Goal: Task Accomplishment & Management: Use online tool/utility

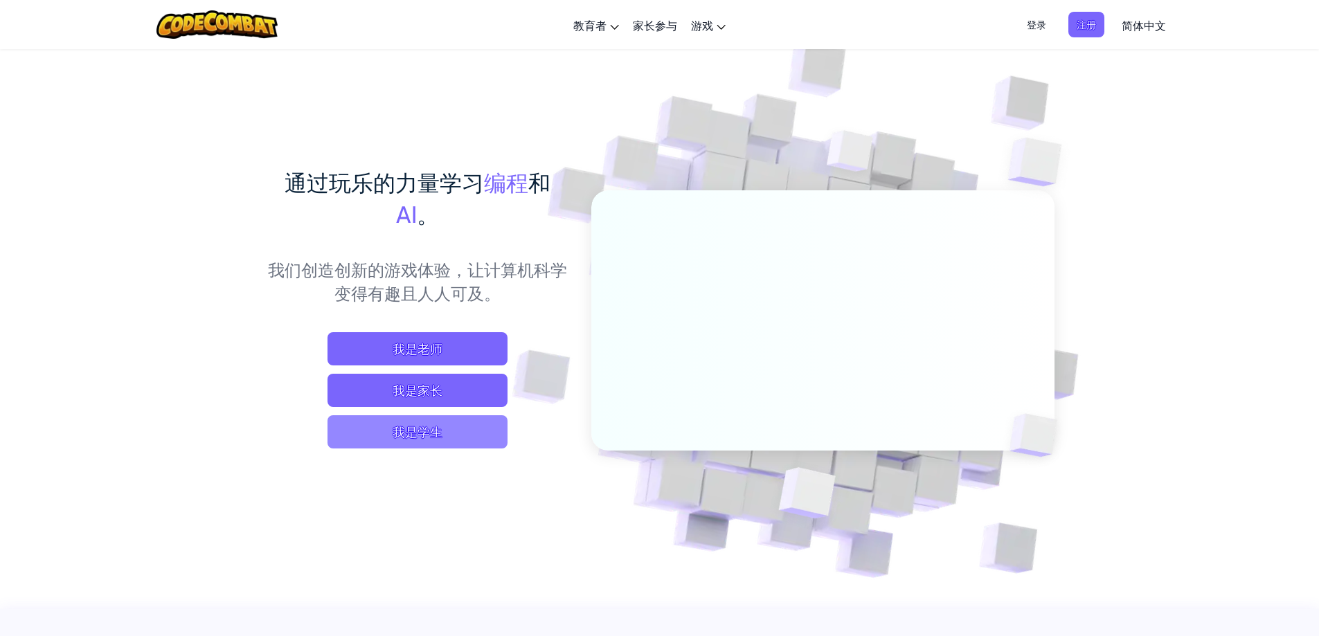
click at [413, 431] on span "我是学生" at bounding box center [417, 431] width 180 height 33
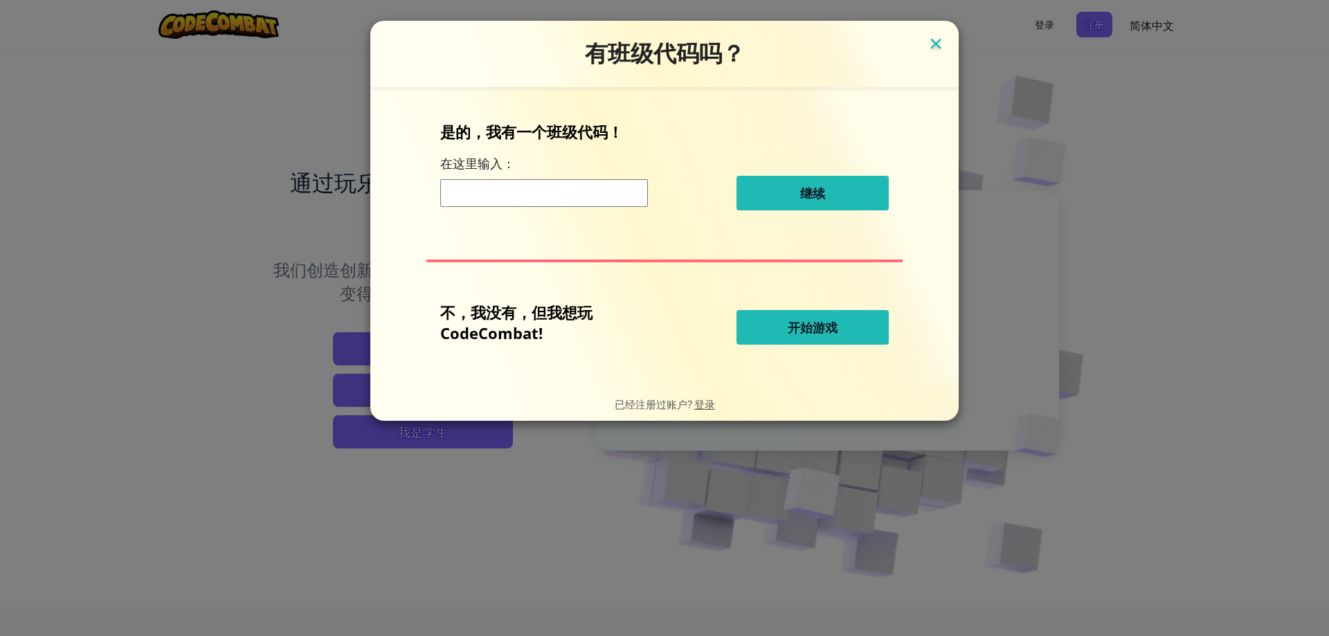
click at [939, 45] on img at bounding box center [936, 45] width 18 height 21
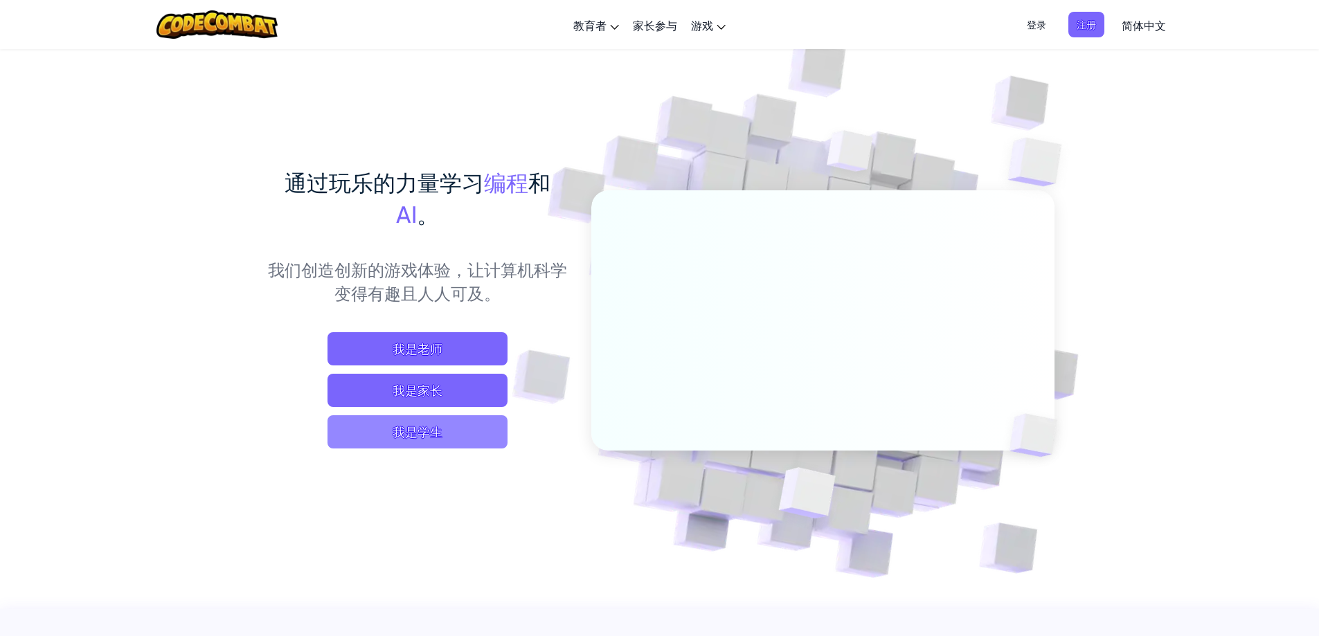
click at [426, 442] on span "我是学生" at bounding box center [417, 431] width 180 height 33
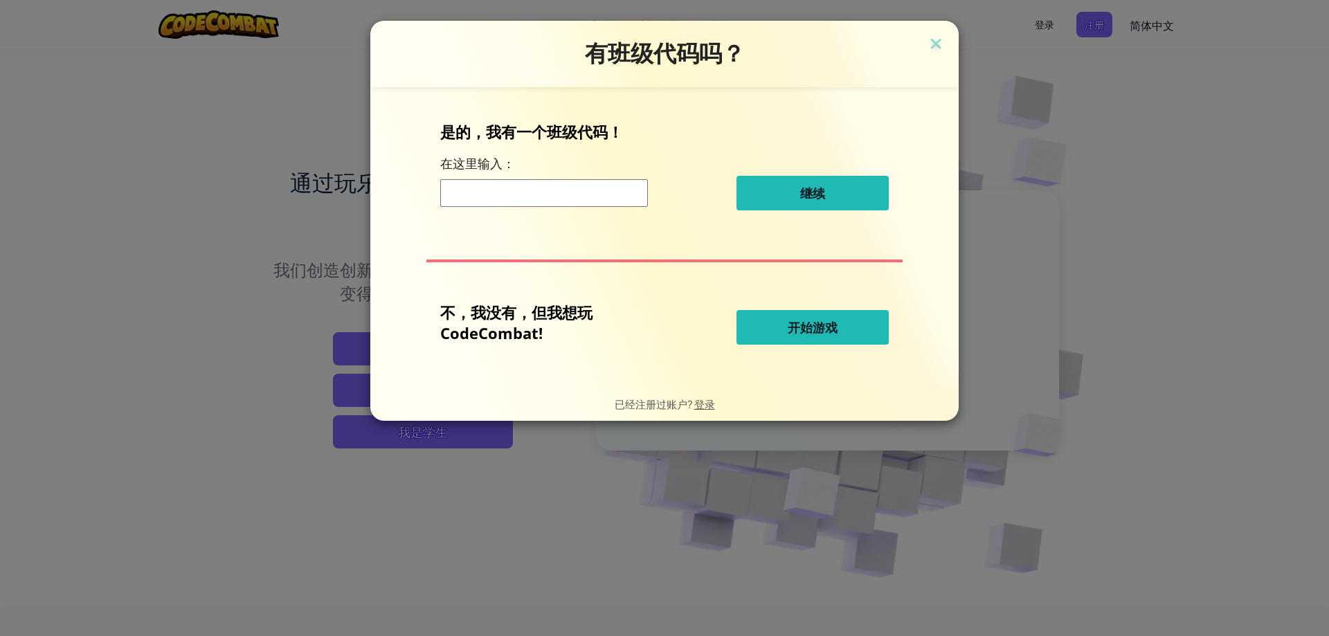
click at [847, 316] on button "开始游戏" at bounding box center [813, 327] width 152 height 35
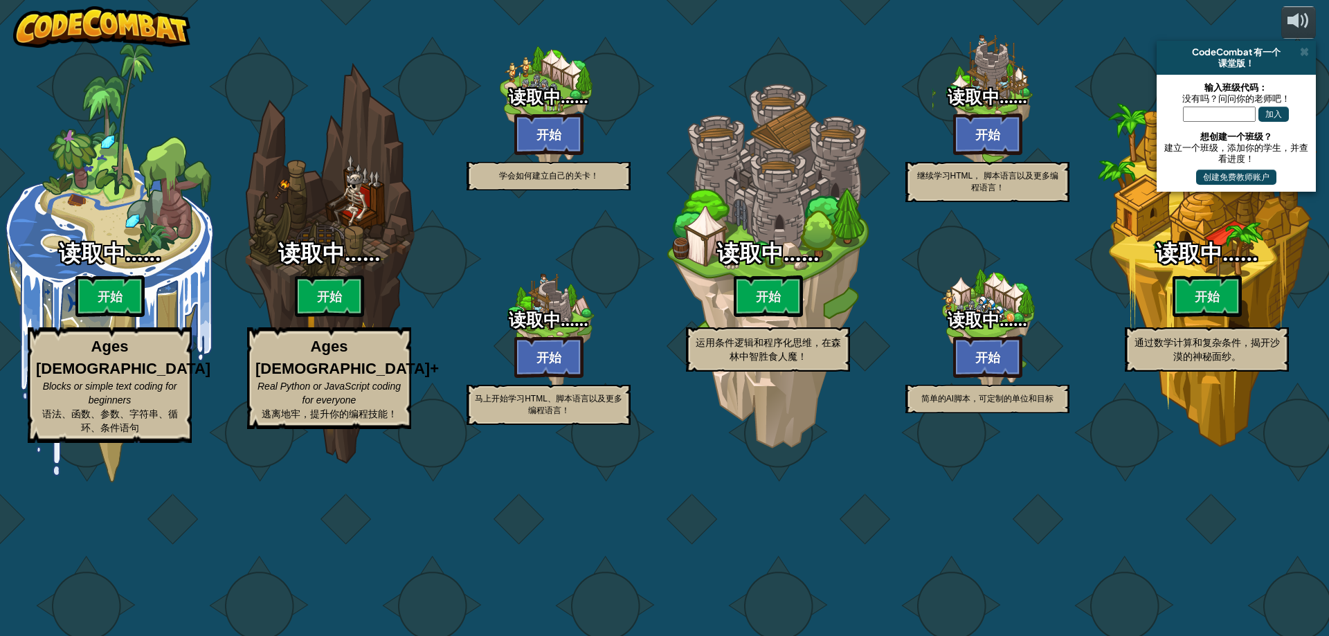
select select "zh-[PERSON_NAME]"
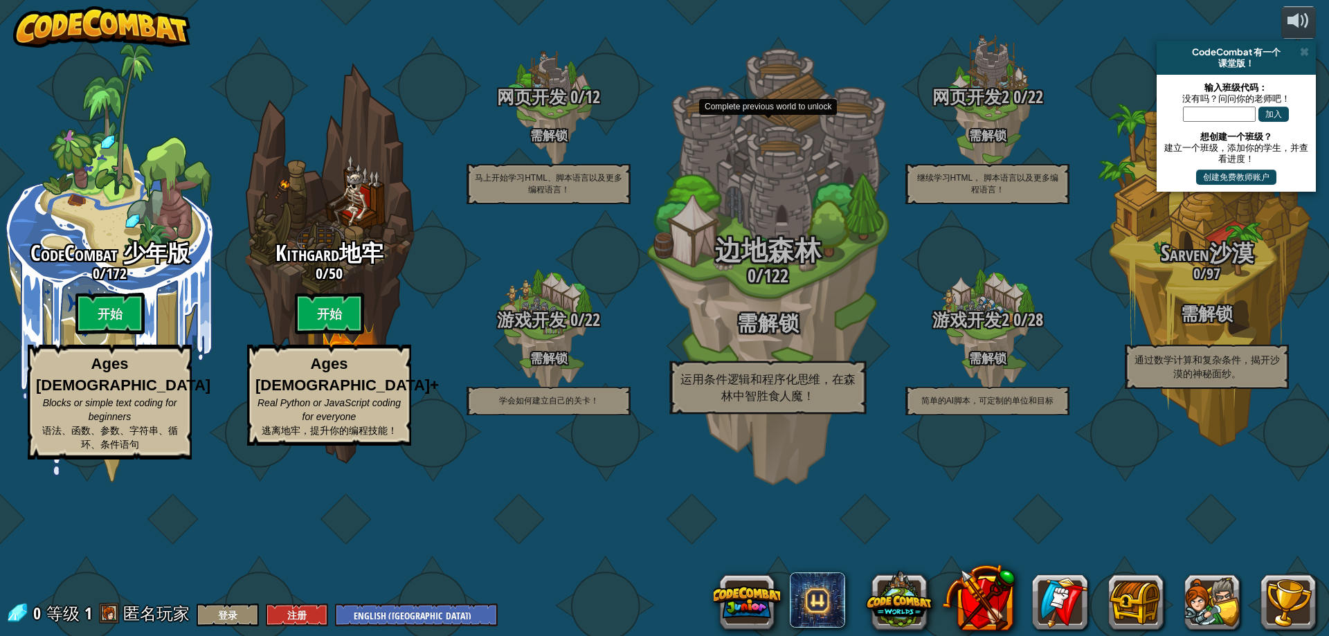
click at [771, 285] on div "边地森林 0 / 122 需解锁 运用条件逻辑和程序化思维，在森林中智胜食人魔！" at bounding box center [767, 263] width 263 height 527
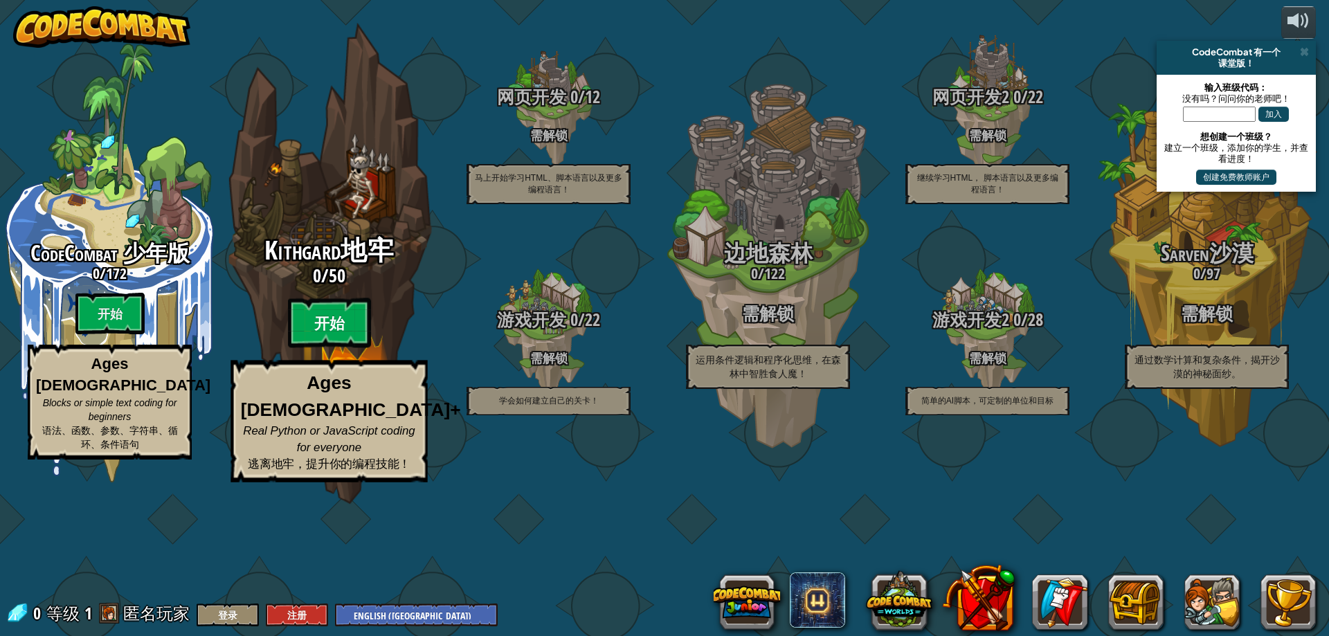
click at [337, 348] on btn "开始" at bounding box center [329, 323] width 83 height 50
select select "zh-[PERSON_NAME]"
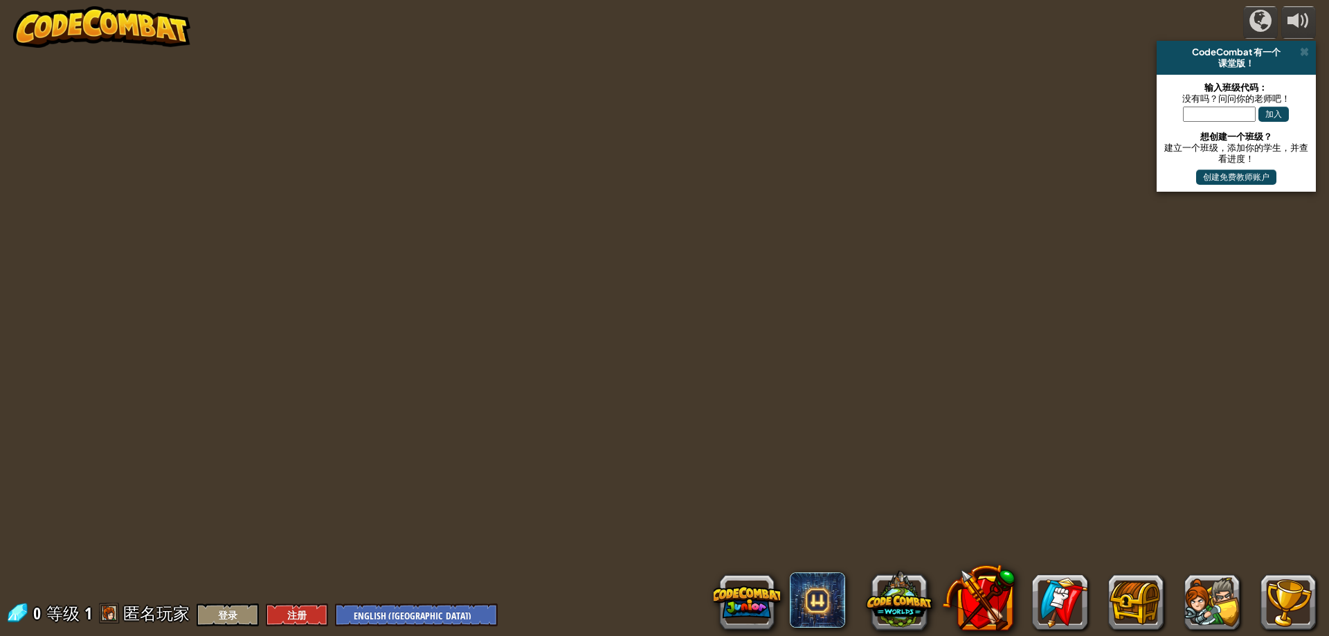
select select "zh-[PERSON_NAME]"
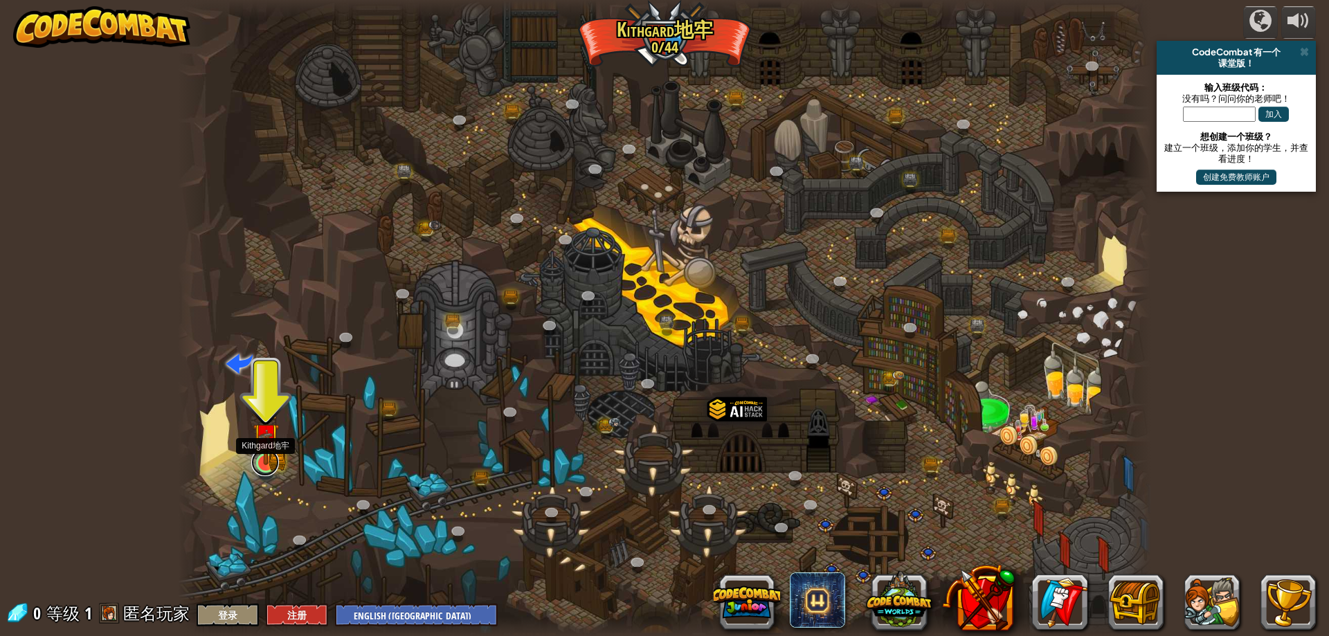
click at [264, 466] on link at bounding box center [265, 463] width 28 height 28
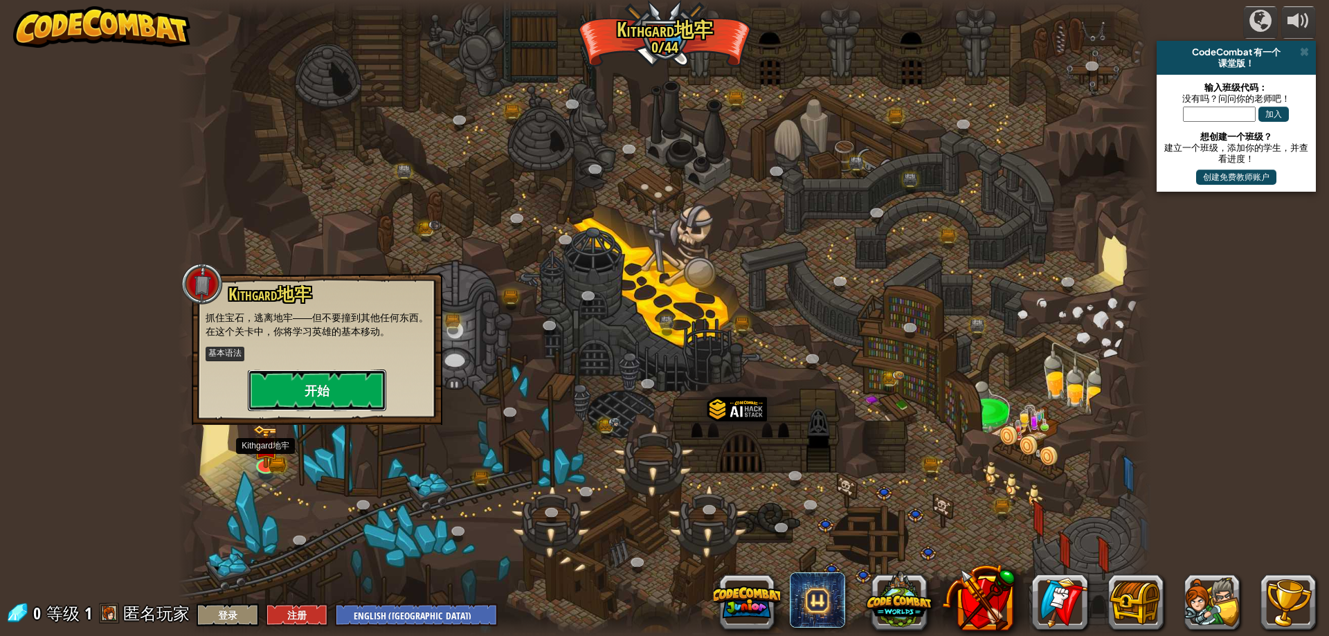
click at [307, 391] on button "开始" at bounding box center [317, 391] width 138 height 42
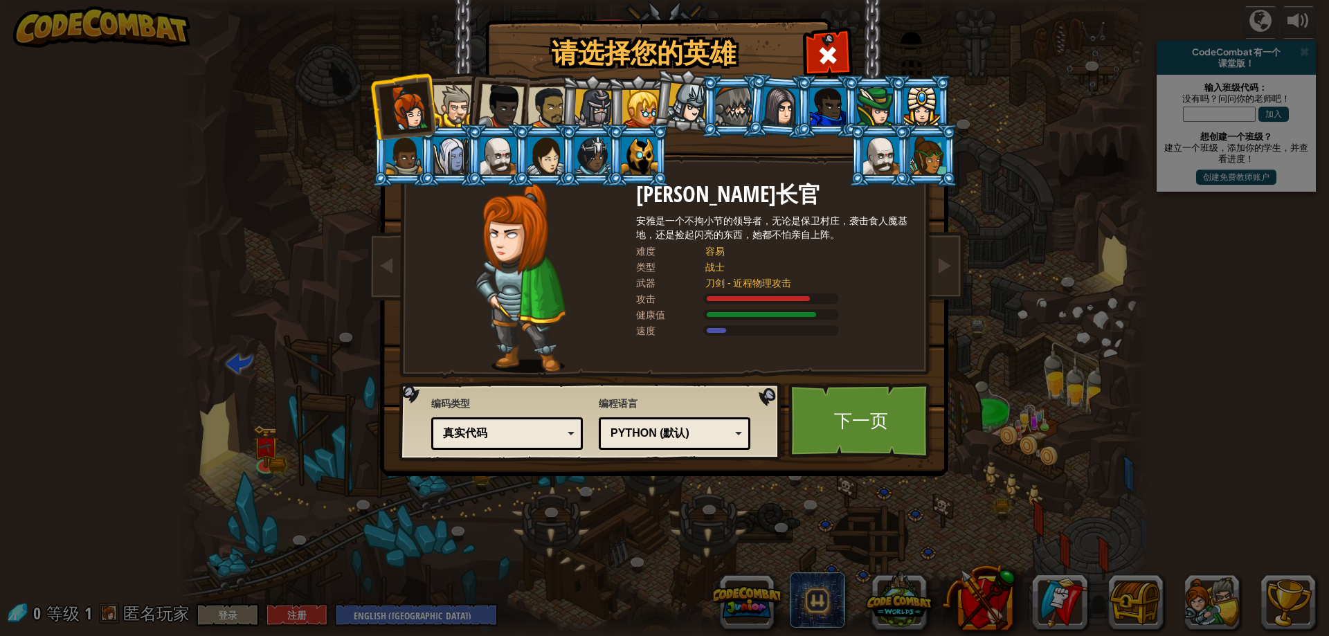
click at [552, 429] on div "真实代码" at bounding box center [503, 434] width 120 height 16
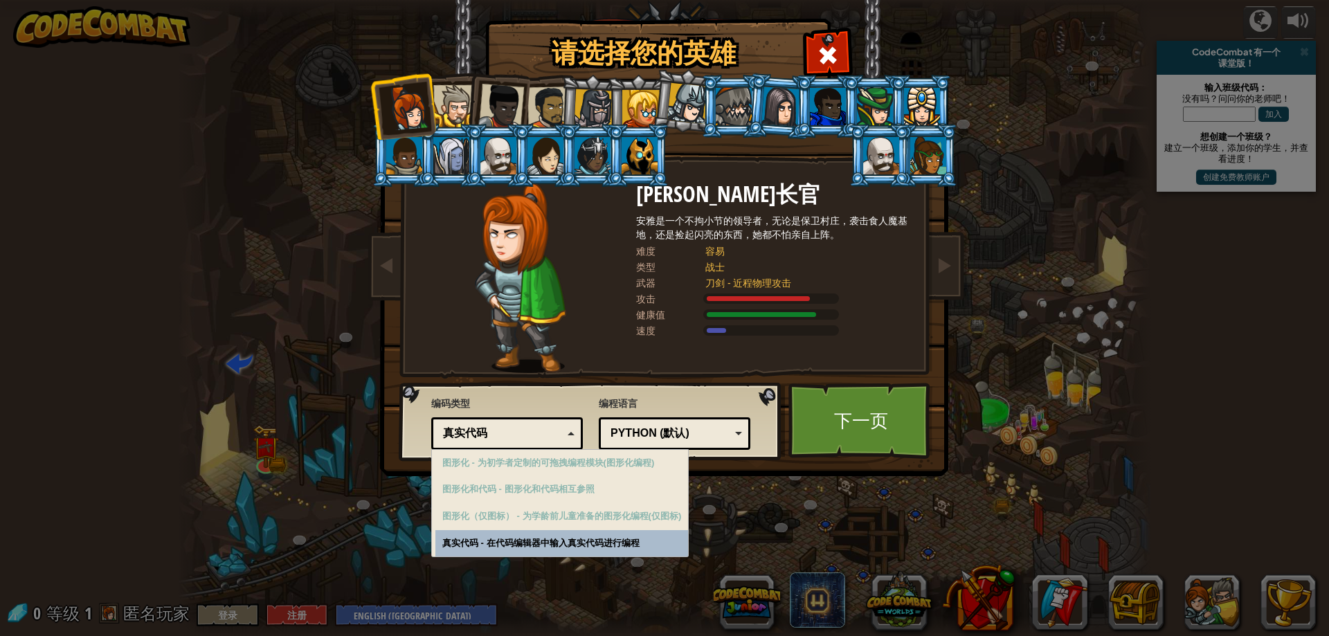
click at [552, 429] on div "真实代码" at bounding box center [503, 434] width 120 height 16
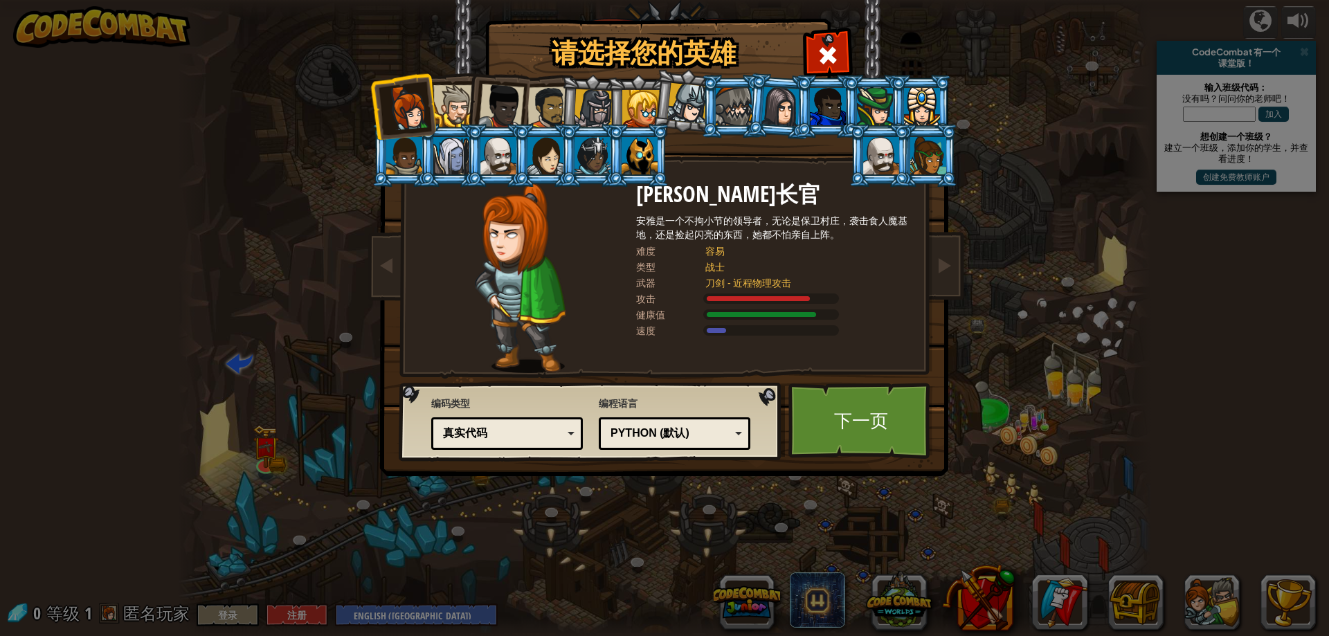
click at [685, 426] on div "Python (默认)" at bounding box center [671, 434] width 120 height 16
click at [736, 568] on div "请选择您的英雄 0 [PERSON_NAME]长官 [PERSON_NAME]是一个不拘小节的领导者，无论是保卫村庄，袭击食人魔基地，还是捡起闪亮的东西，她都…" at bounding box center [664, 318] width 1329 height 636
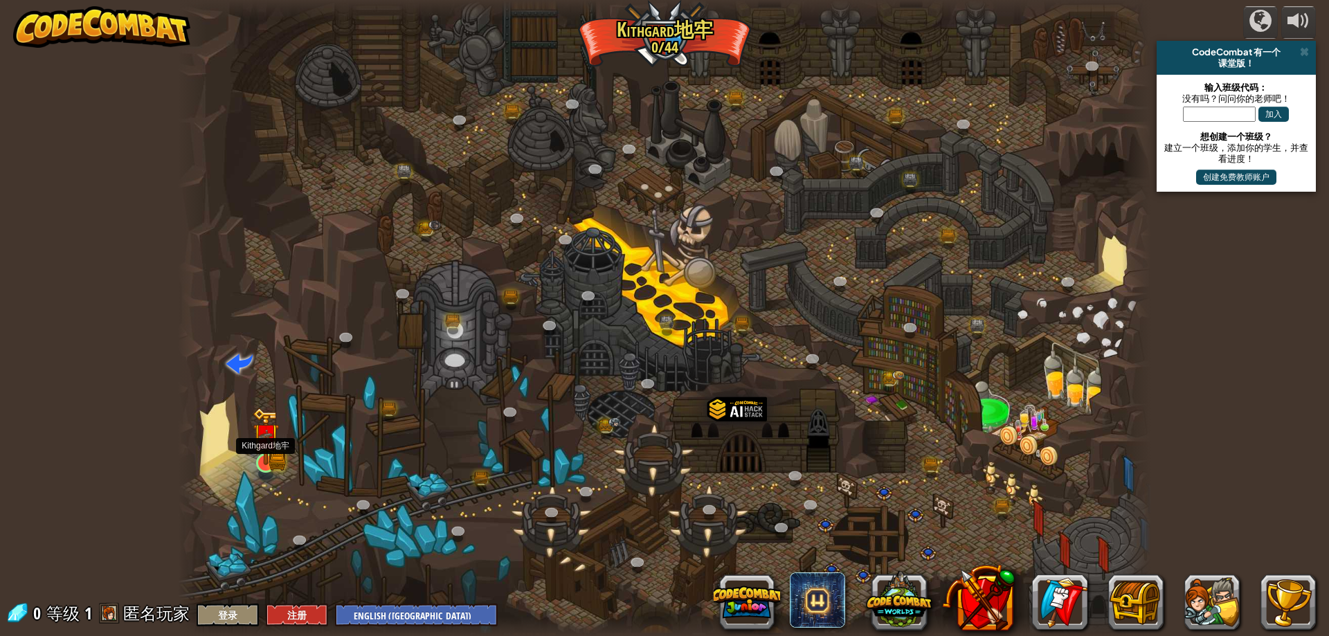
click at [255, 465] on img at bounding box center [266, 436] width 26 height 57
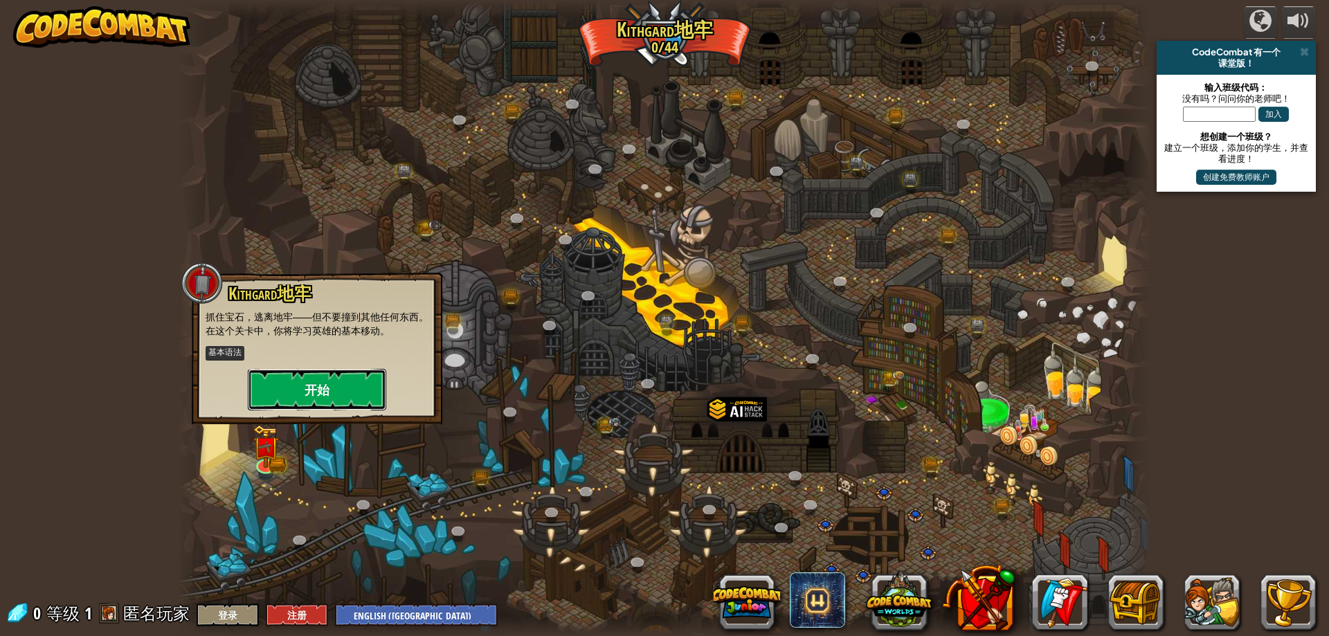
click at [312, 408] on button "开始" at bounding box center [317, 390] width 138 height 42
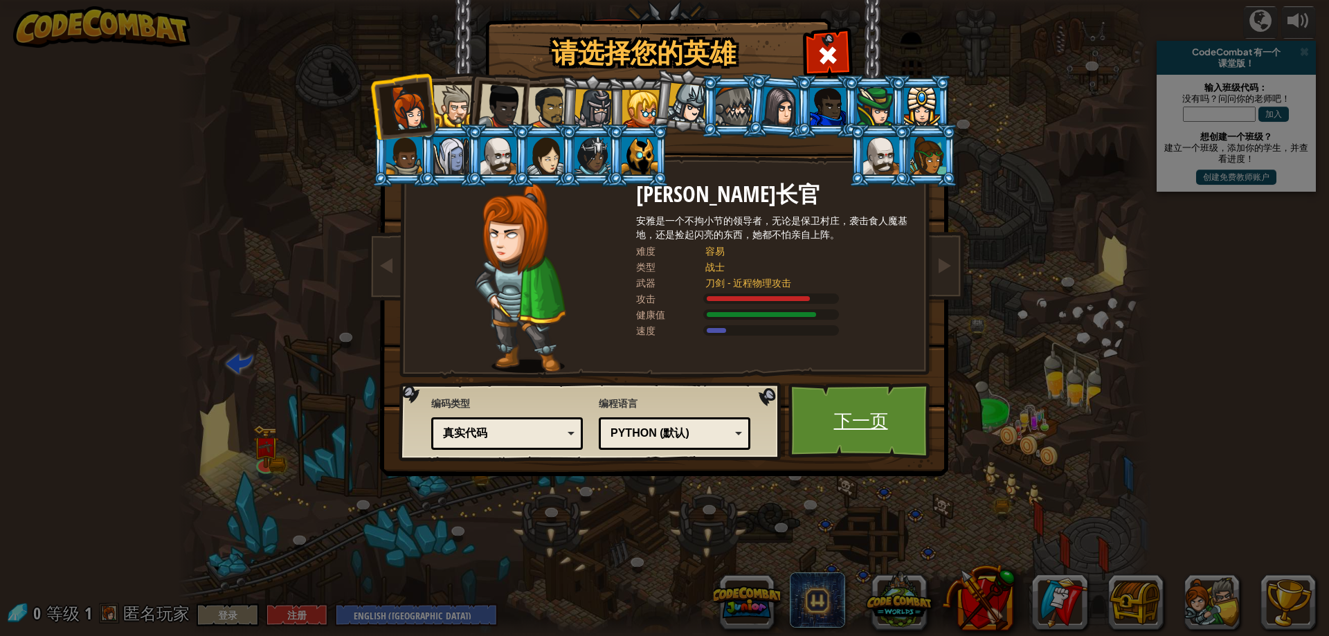
click at [887, 404] on link "下一页" at bounding box center [861, 421] width 145 height 76
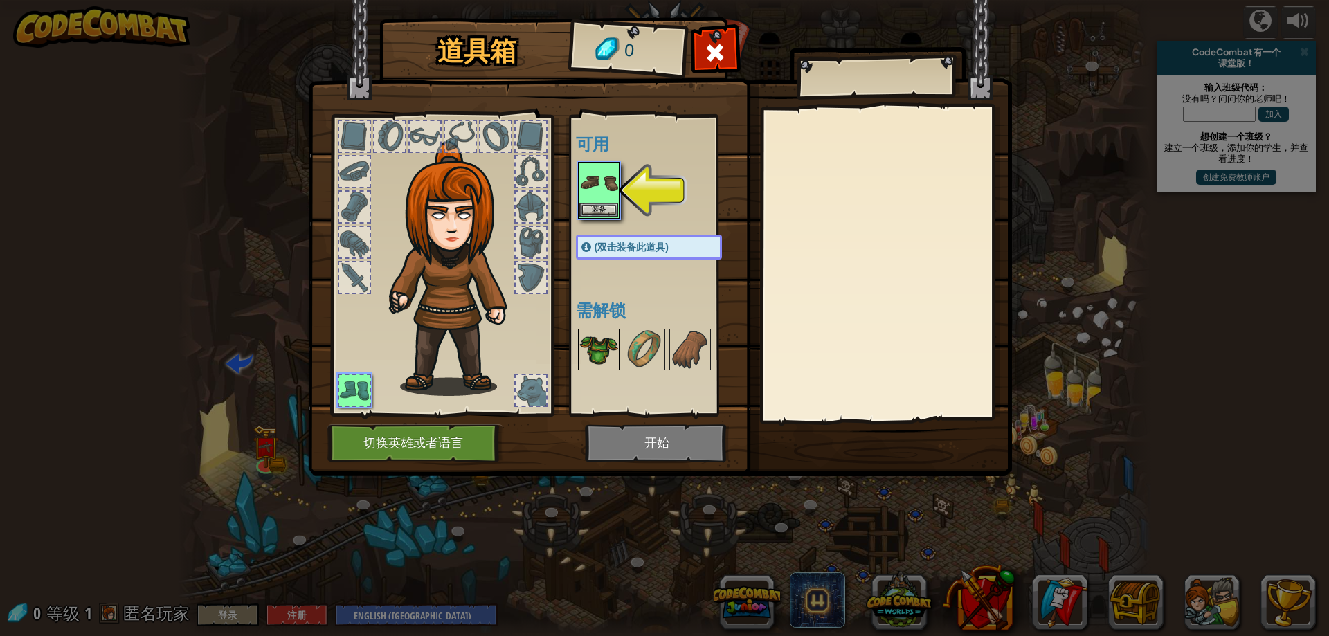
click at [593, 347] on img at bounding box center [598, 349] width 39 height 39
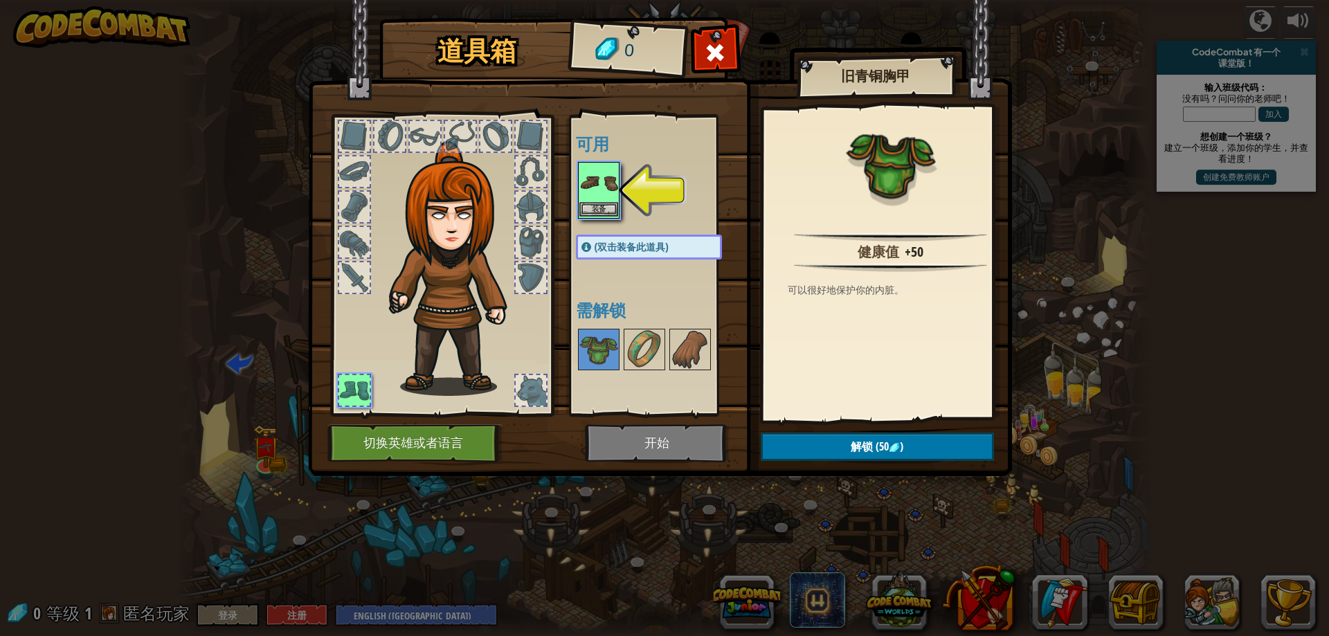
click at [604, 185] on img at bounding box center [598, 182] width 39 height 39
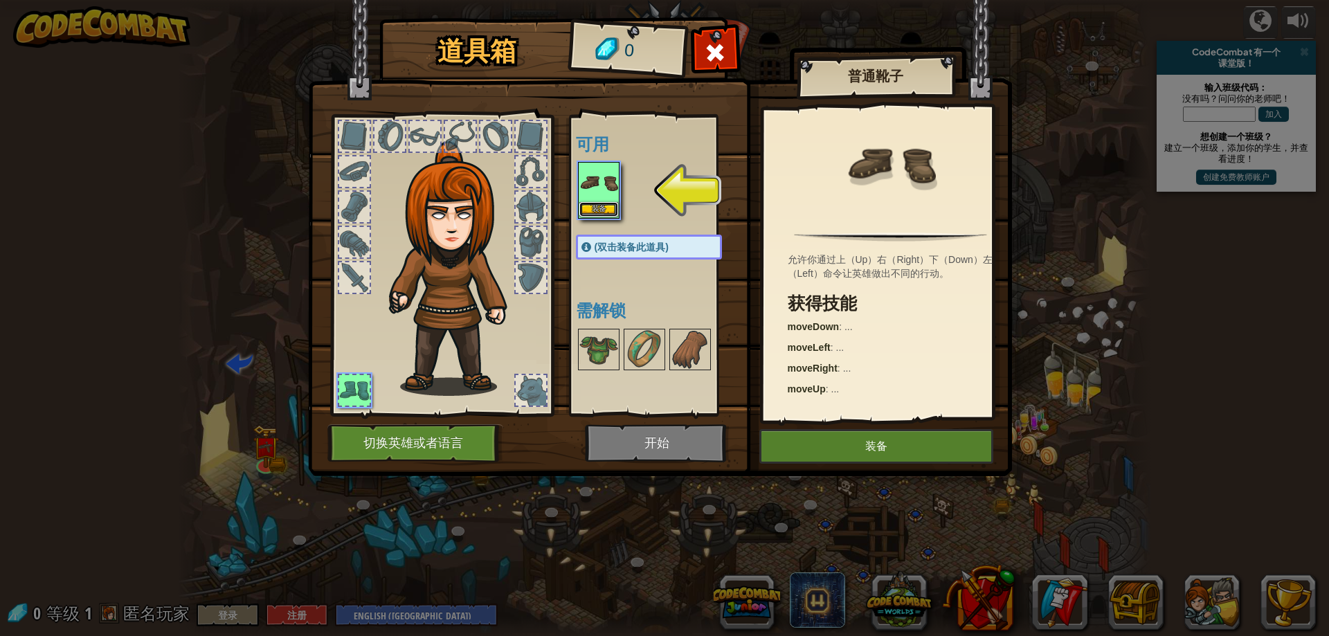
click at [604, 205] on button "装备" at bounding box center [598, 209] width 39 height 15
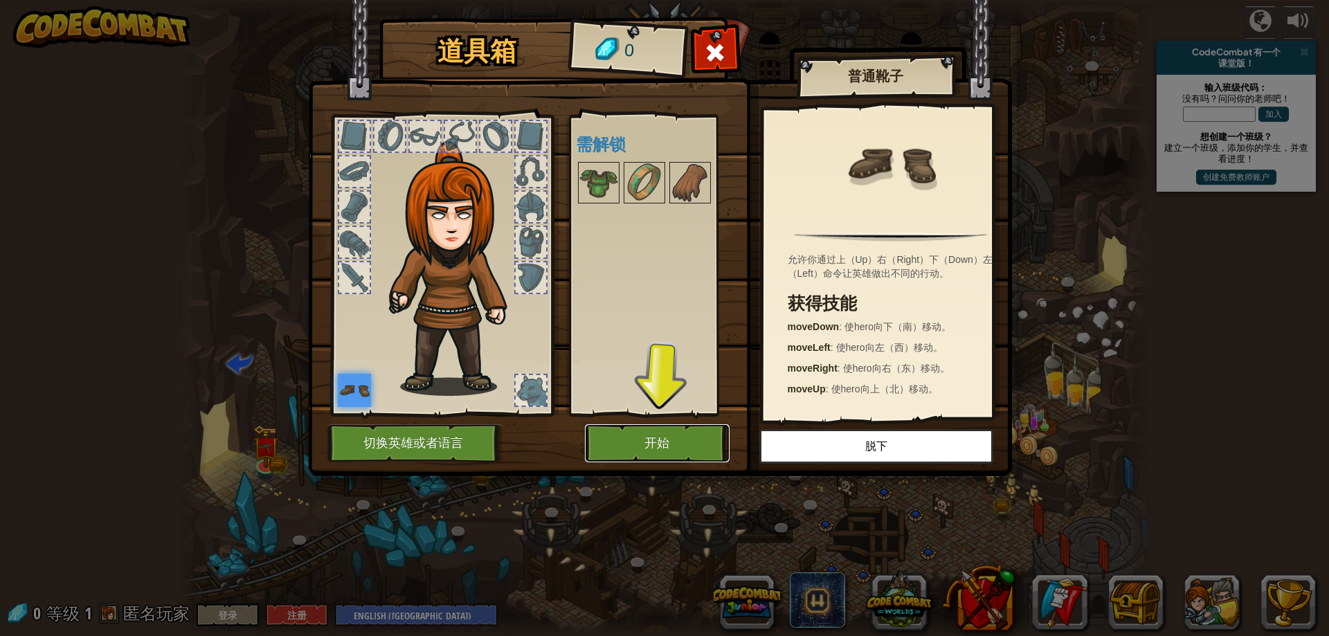
click at [660, 444] on button "开始" at bounding box center [657, 443] width 145 height 38
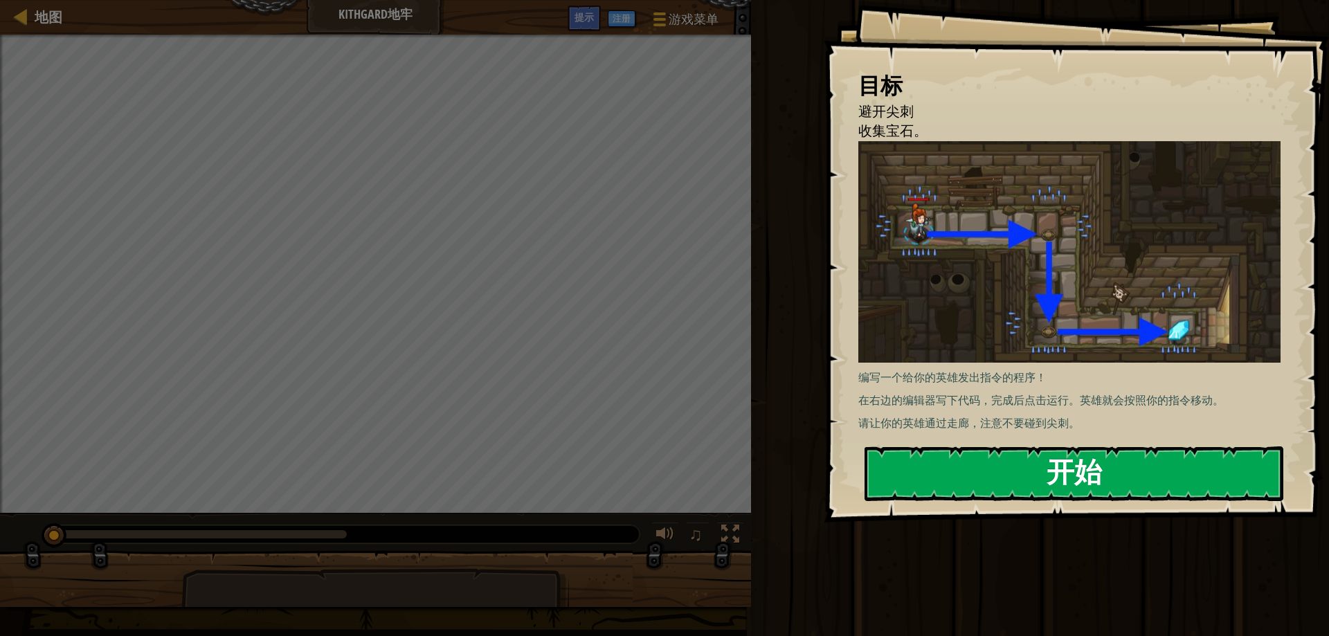
click at [1028, 492] on button "开始" at bounding box center [1074, 474] width 419 height 55
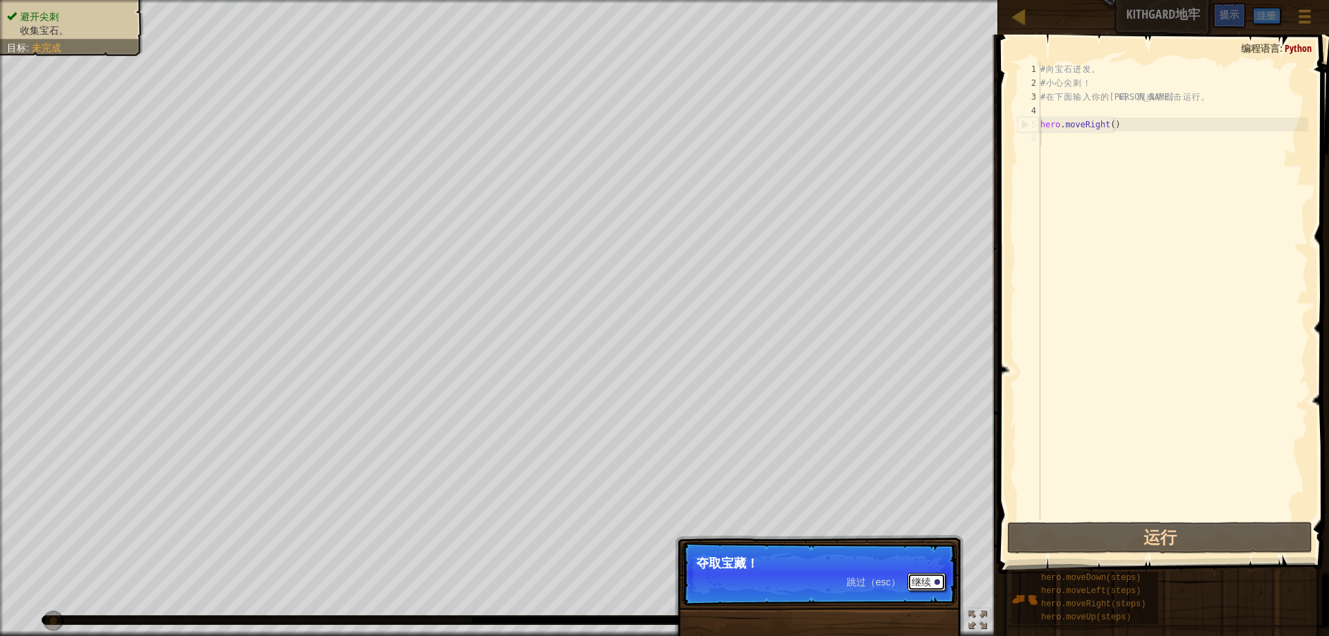
click at [931, 586] on button "继续" at bounding box center [927, 582] width 38 height 18
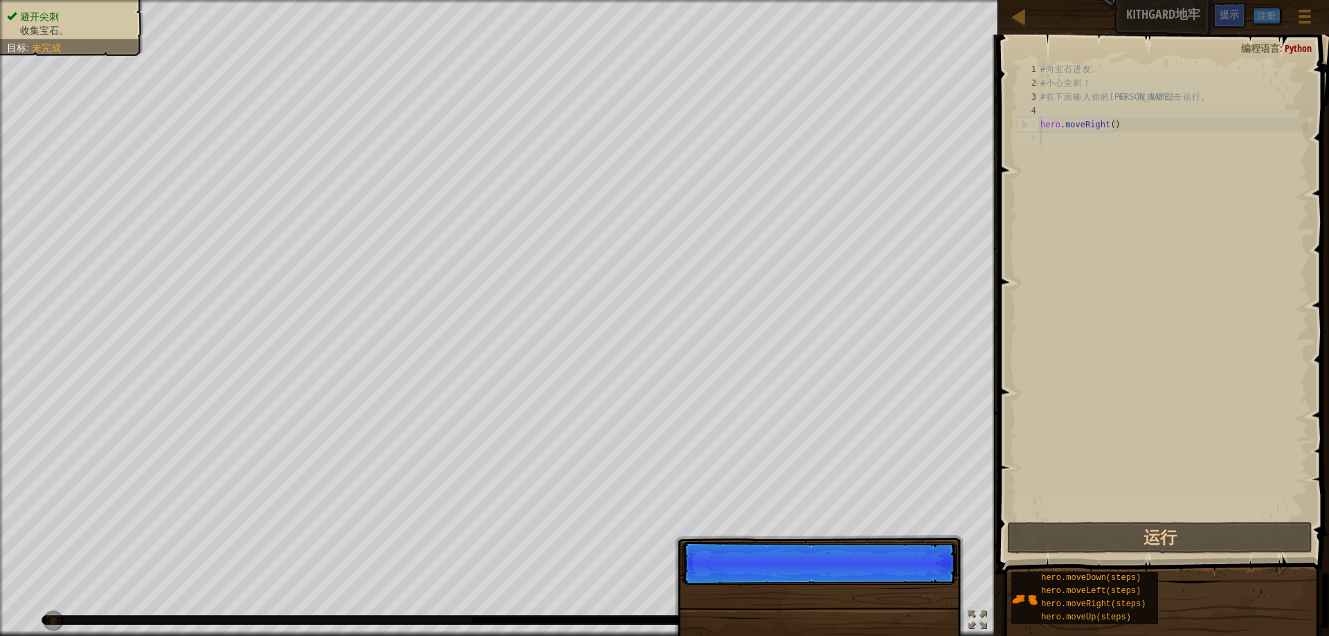
scroll to position [6, 0]
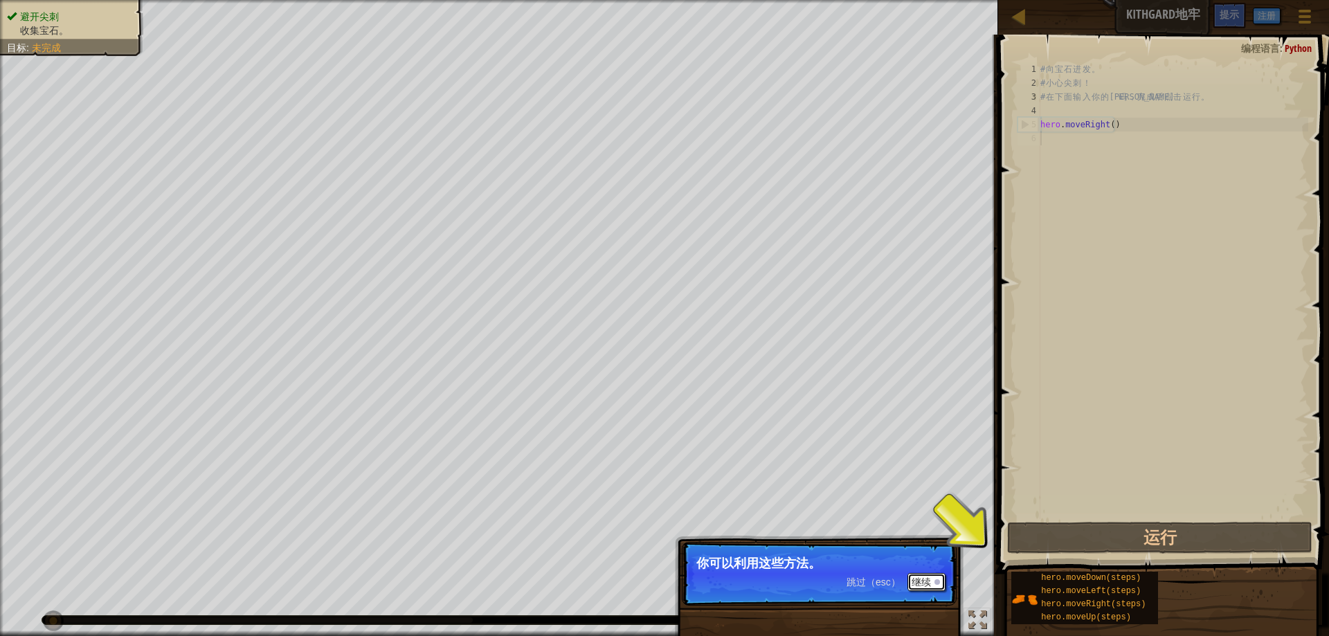
click at [924, 582] on button "继续" at bounding box center [927, 582] width 38 height 18
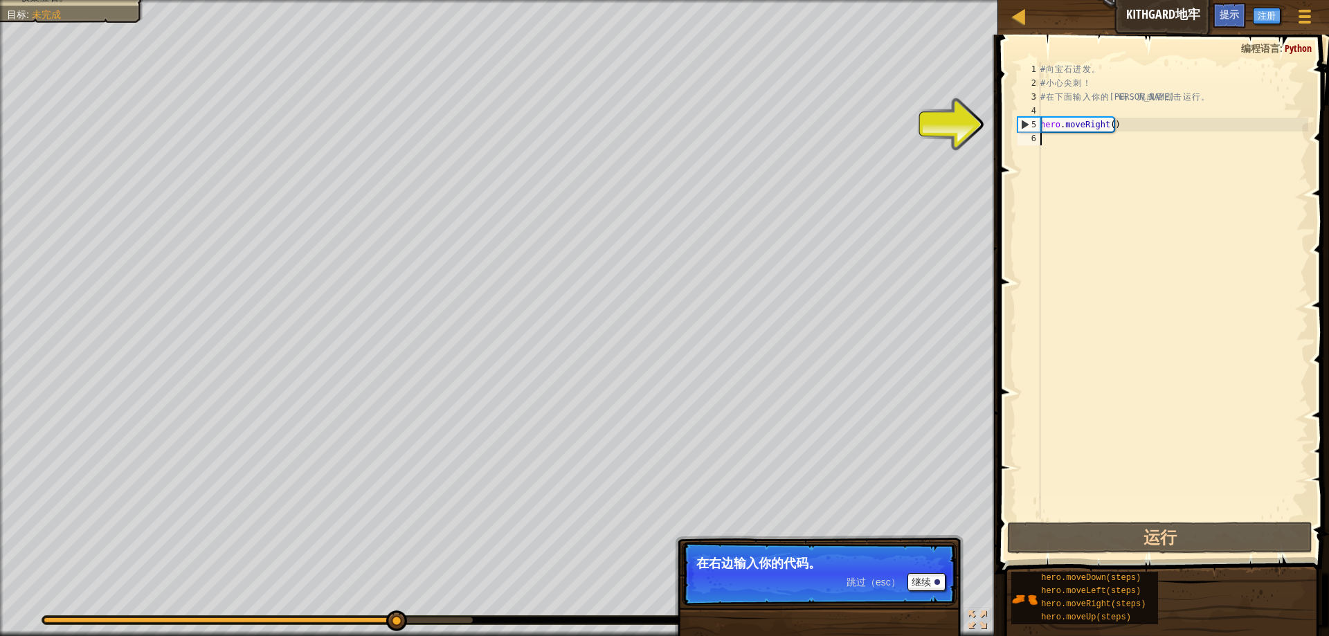
click at [1131, 125] on div "# 向 宝 石 进 发 。 # 小 心 尖 刺 ！ # 在 下 面 输 入 你 的 代 码 ， 完 成 后 点 击 运 行 。 hero . moveRigh…" at bounding box center [1173, 304] width 271 height 485
type textarea "hero.moveRight()"
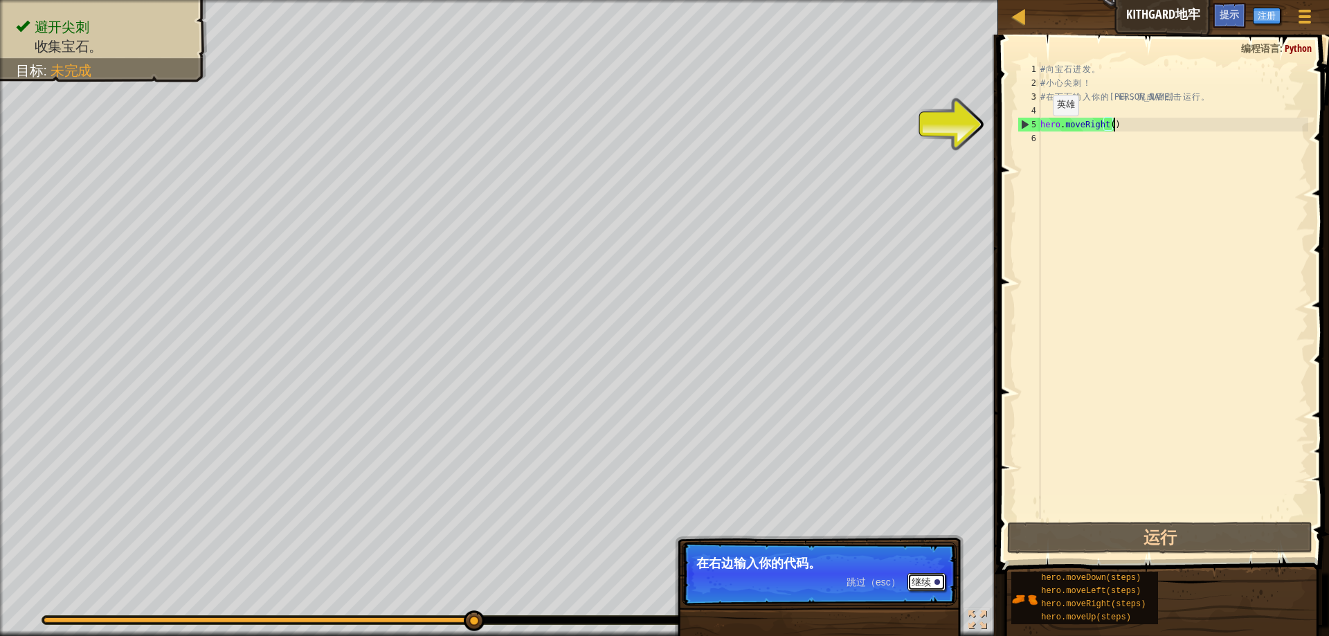
click at [922, 581] on button "继续" at bounding box center [927, 582] width 38 height 18
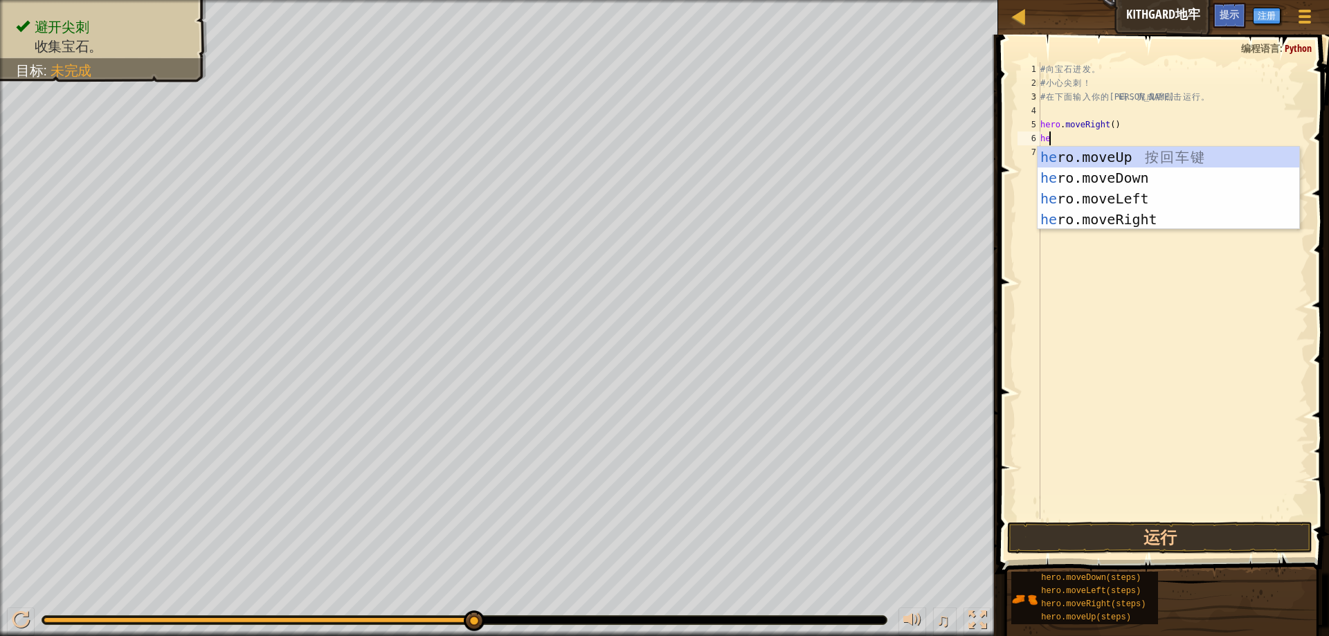
scroll to position [0, 0]
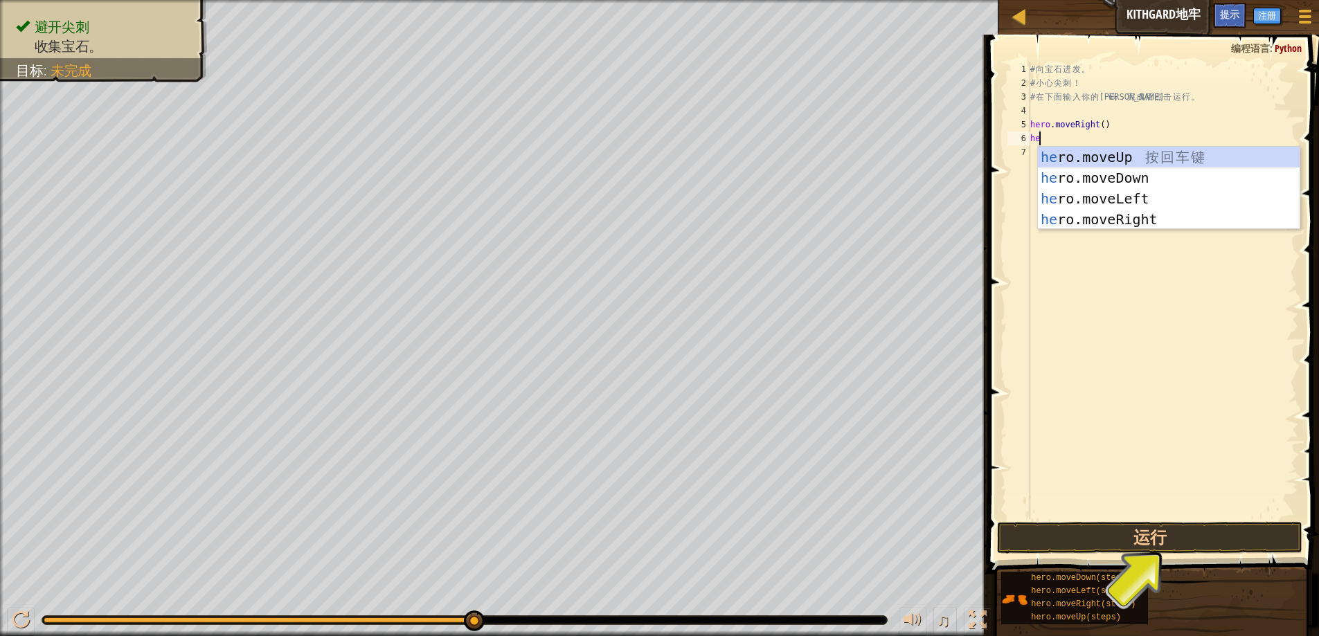
type textarea "he"
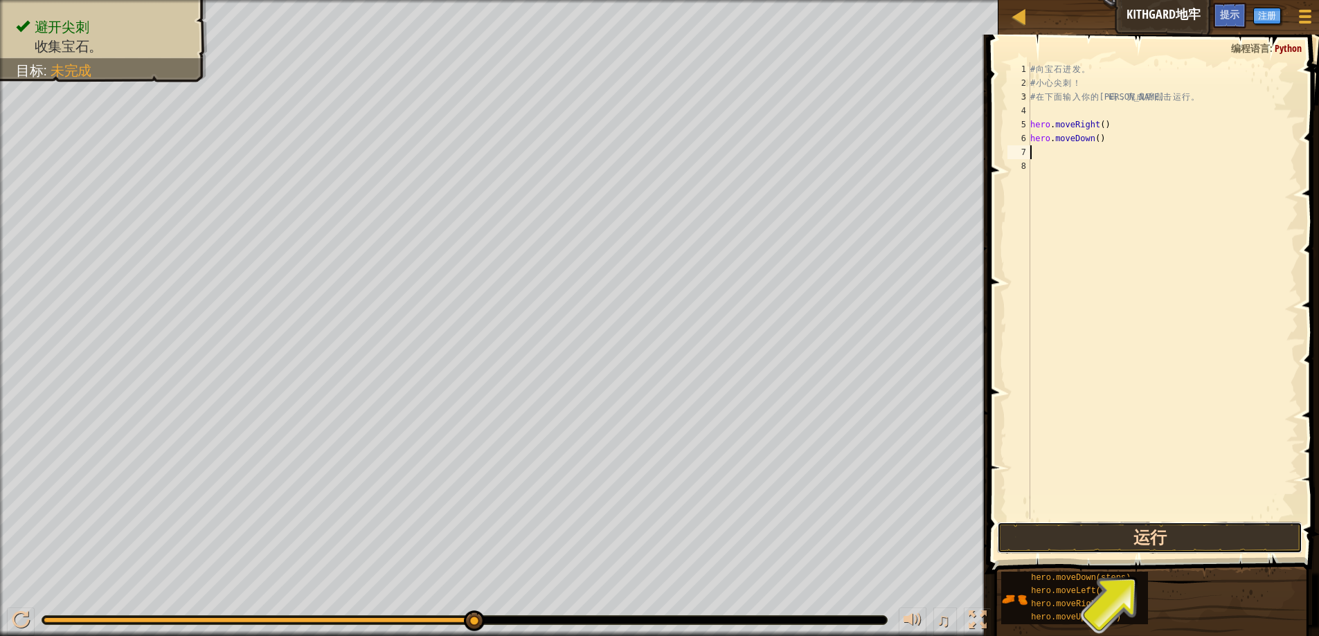
click at [1150, 543] on button "运行" at bounding box center [1149, 538] width 305 height 32
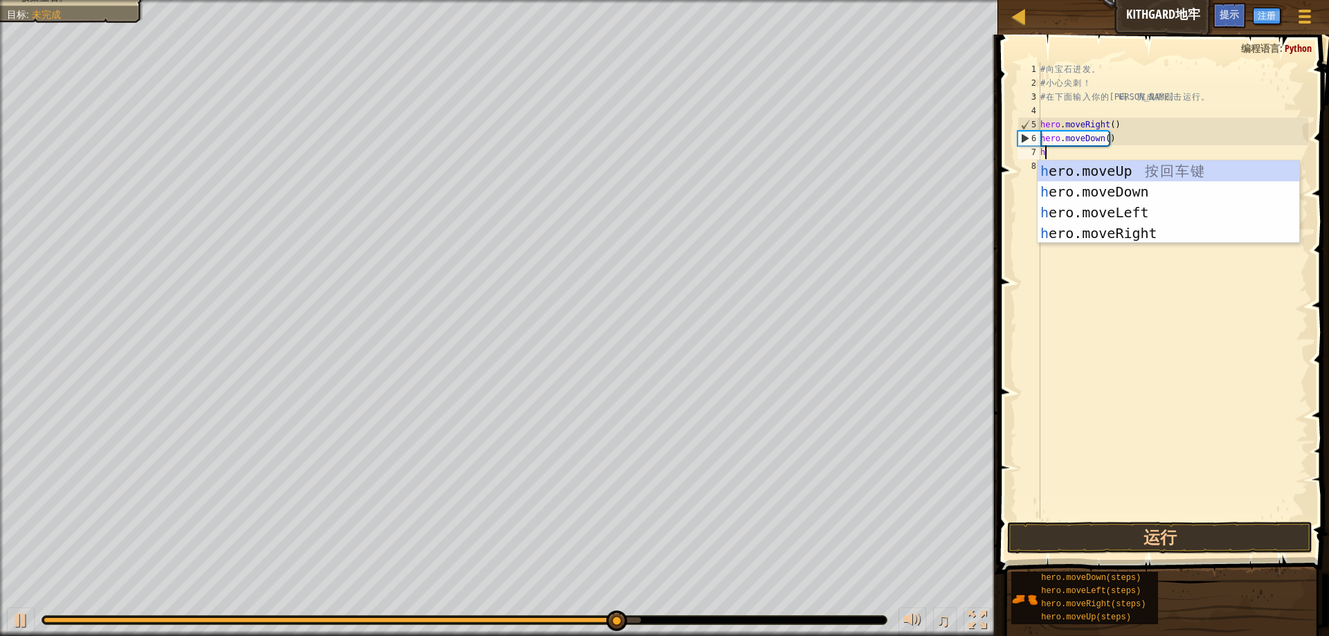
scroll to position [6, 0]
type textarea "he"
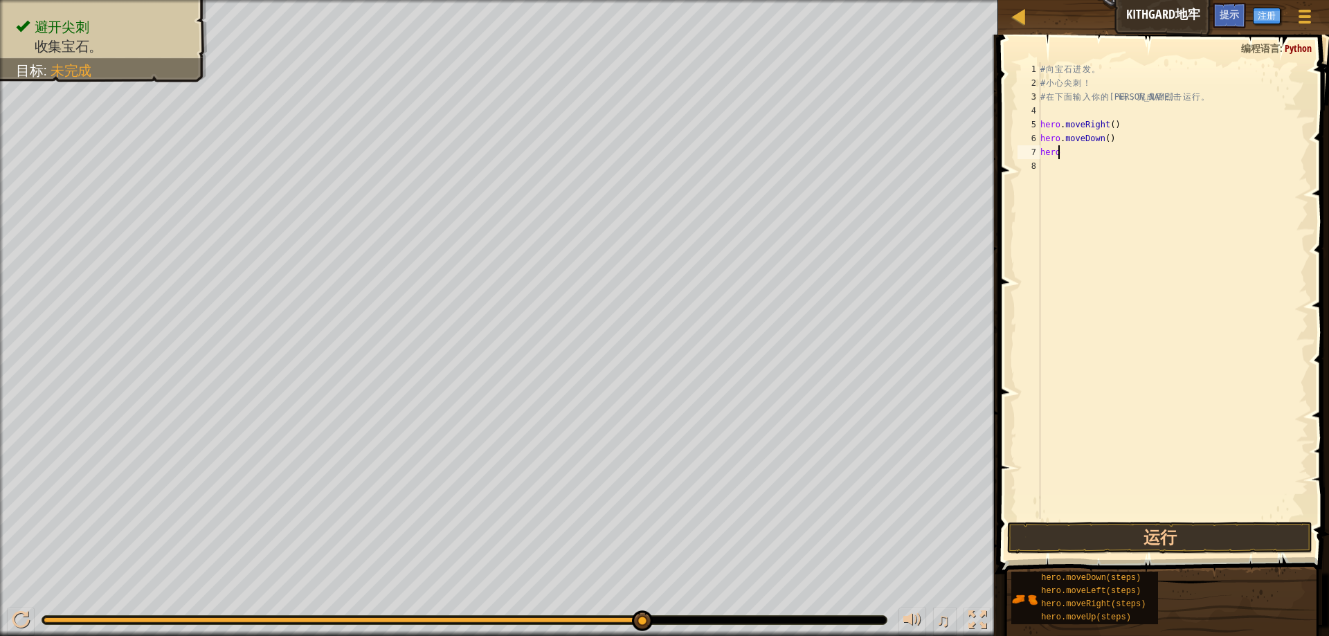
type textarea "hero."
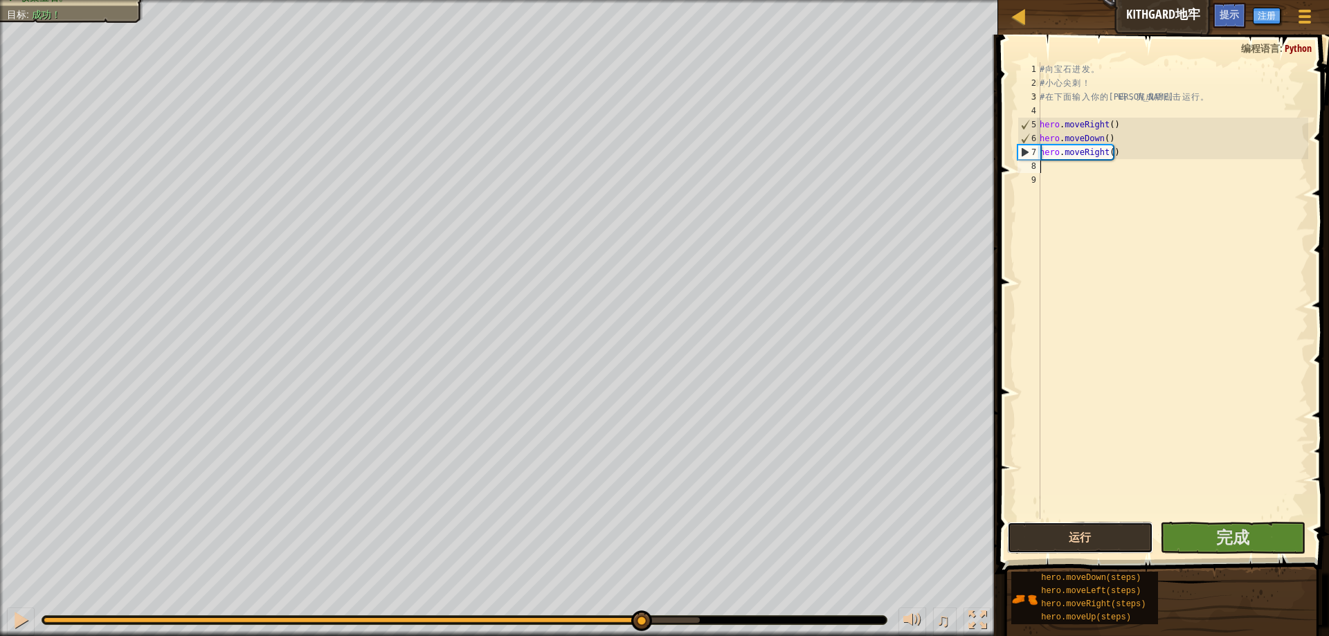
click at [1119, 541] on button "运行" at bounding box center [1079, 538] width 145 height 32
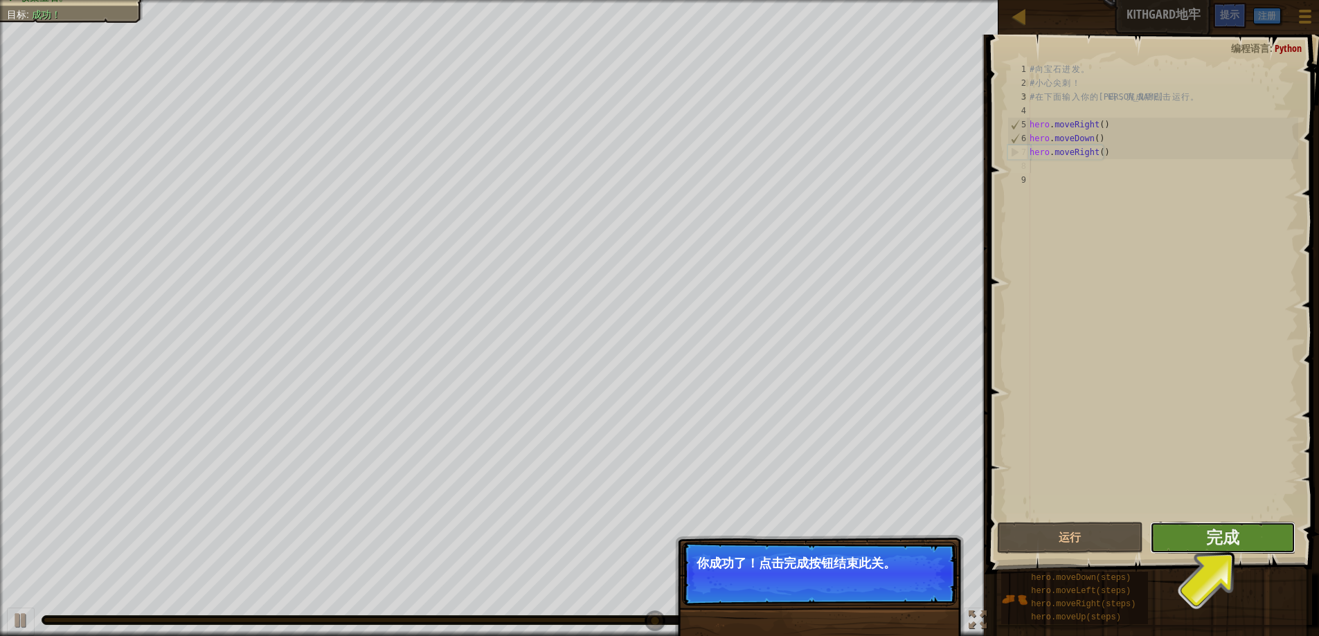
click at [1245, 537] on button "完成" at bounding box center [1222, 538] width 145 height 32
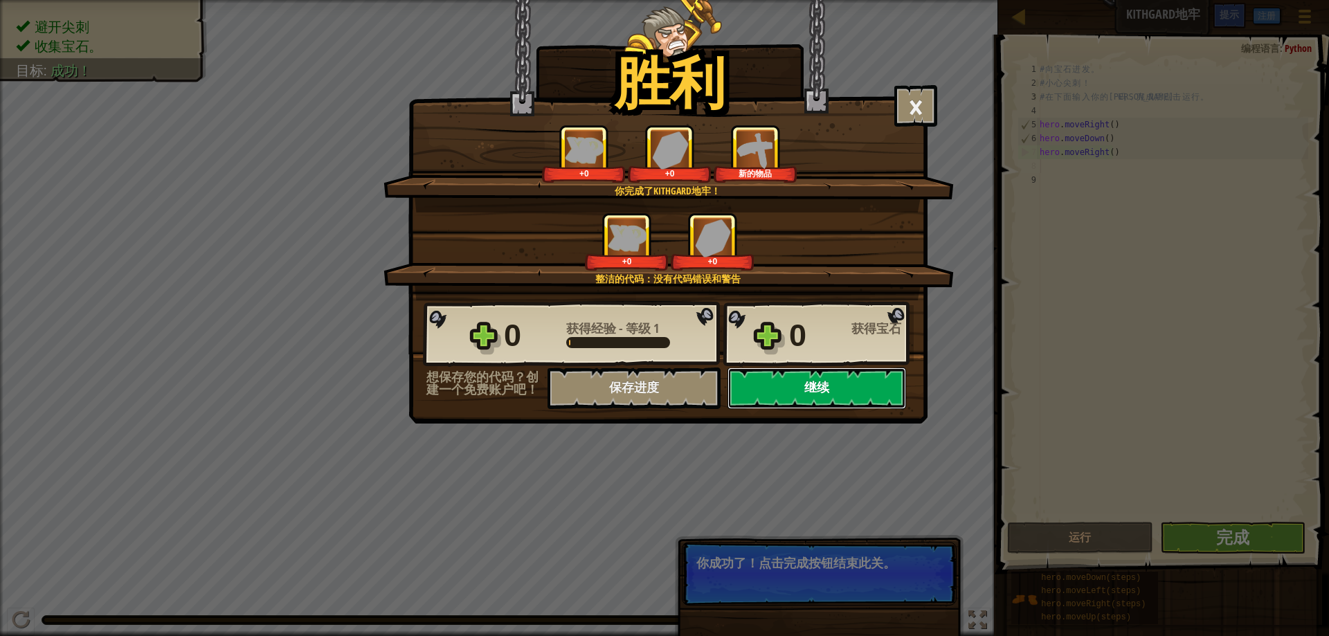
click at [808, 390] on button "继续" at bounding box center [817, 389] width 179 height 42
select select "zh-[PERSON_NAME]"
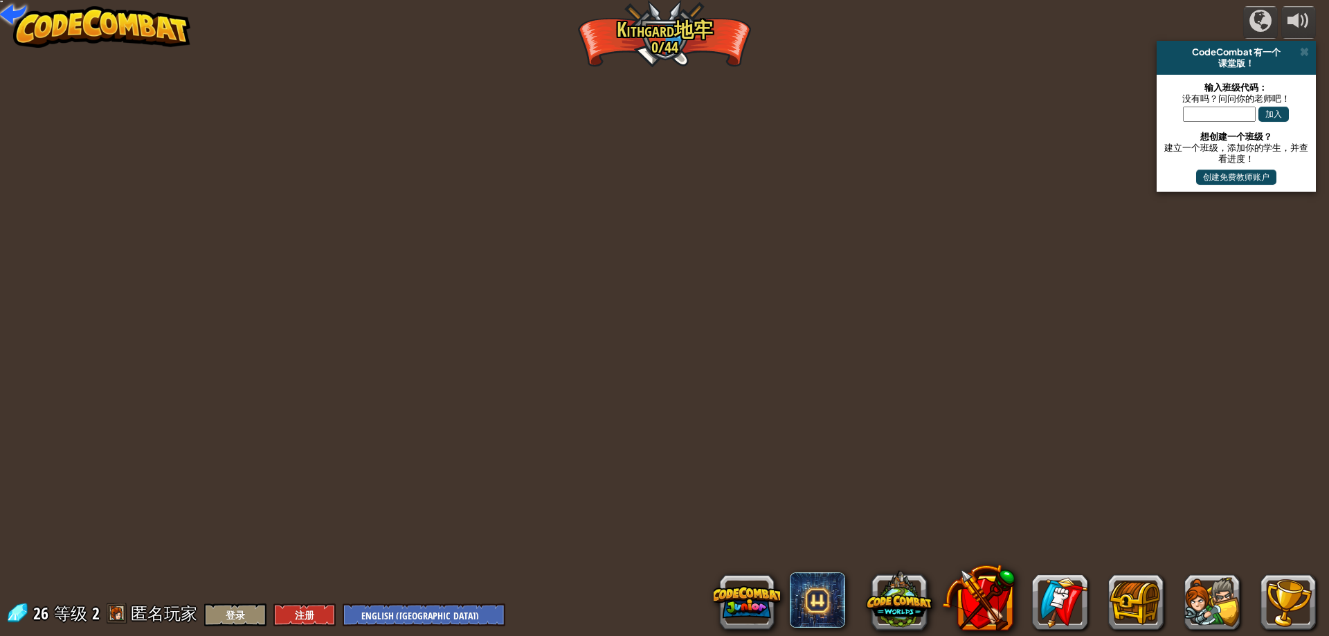
select select "zh-[PERSON_NAME]"
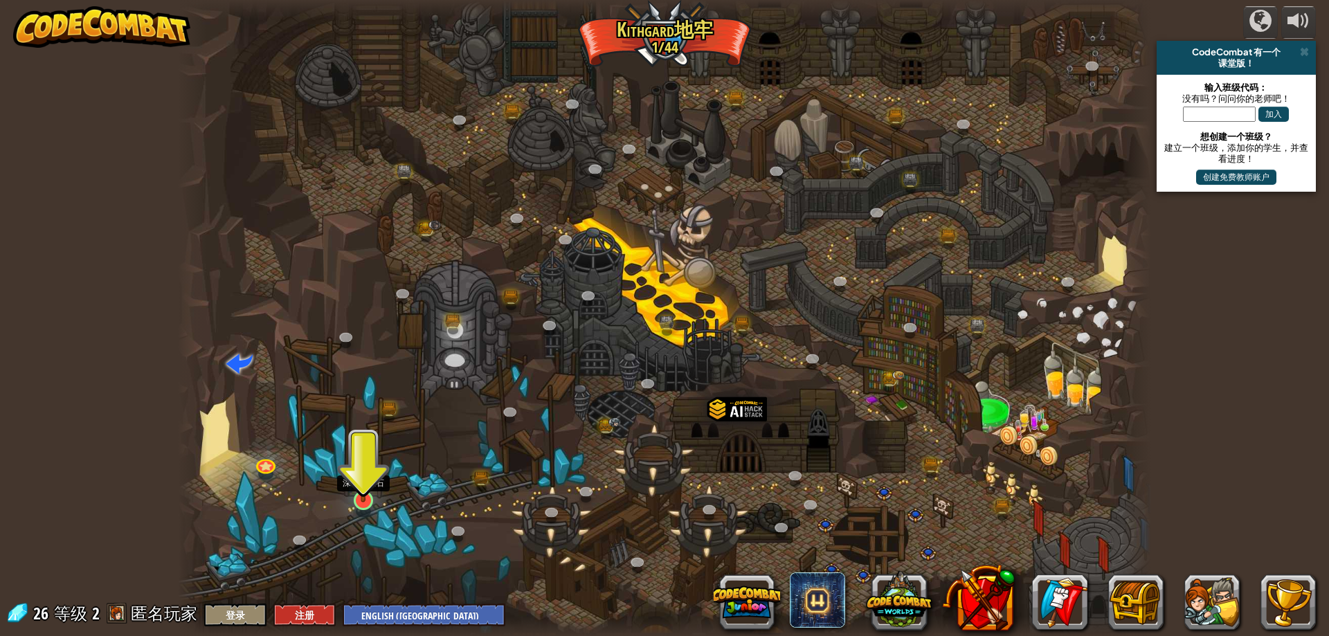
click at [372, 503] on img at bounding box center [363, 473] width 26 height 60
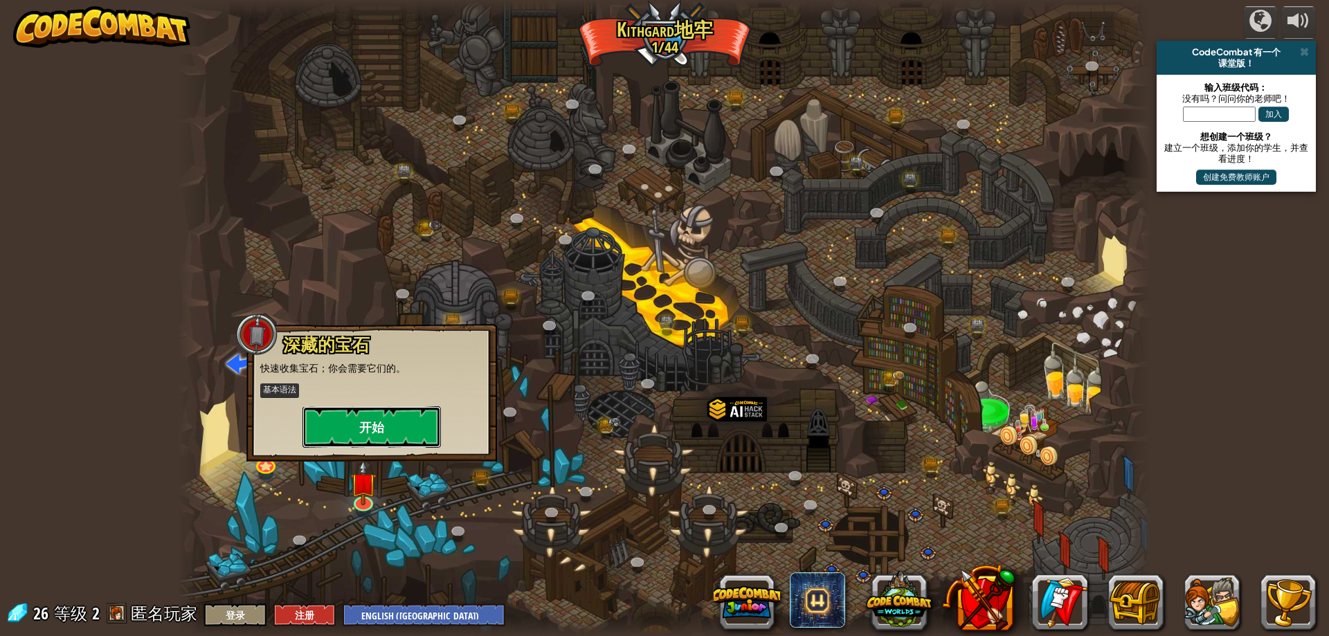
click at [385, 413] on button "开始" at bounding box center [372, 427] width 138 height 42
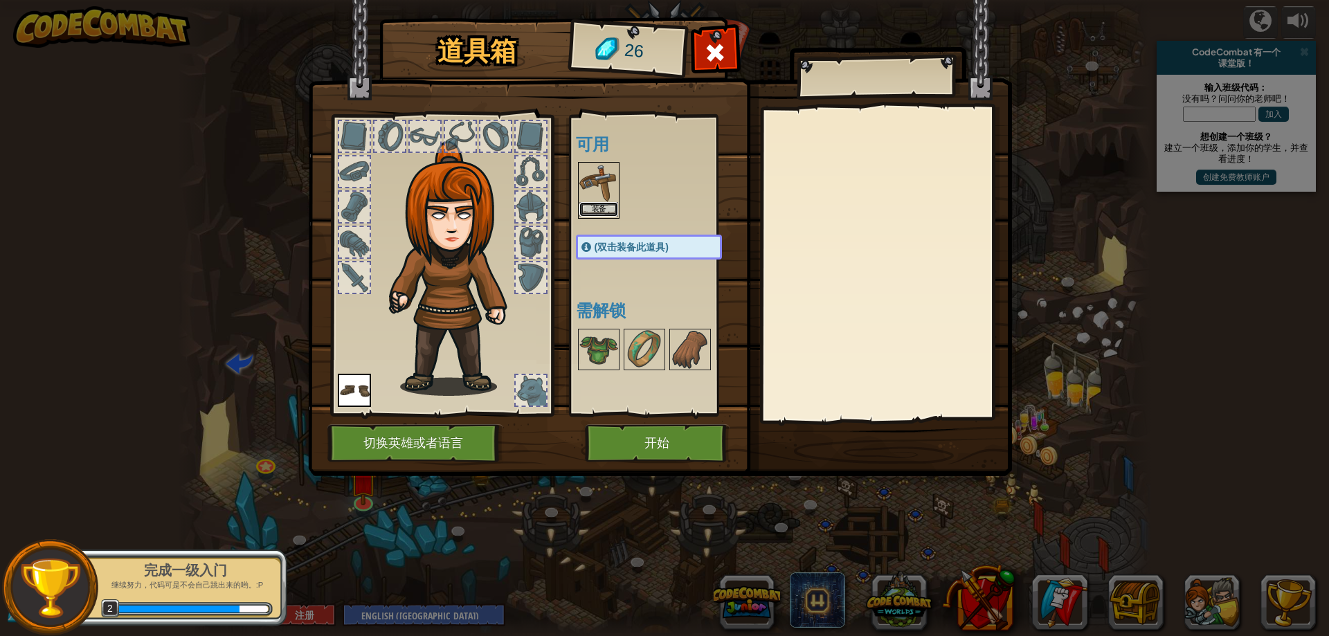
click at [602, 211] on button "装备" at bounding box center [598, 209] width 39 height 15
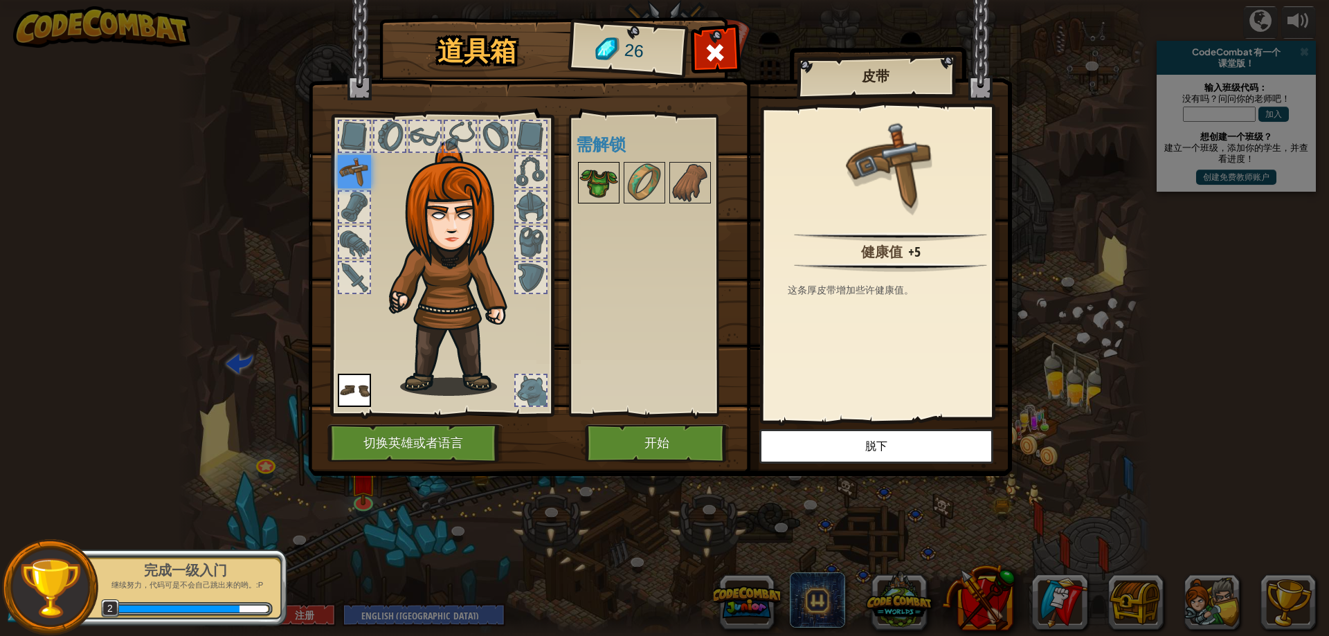
click at [600, 182] on img at bounding box center [598, 182] width 39 height 39
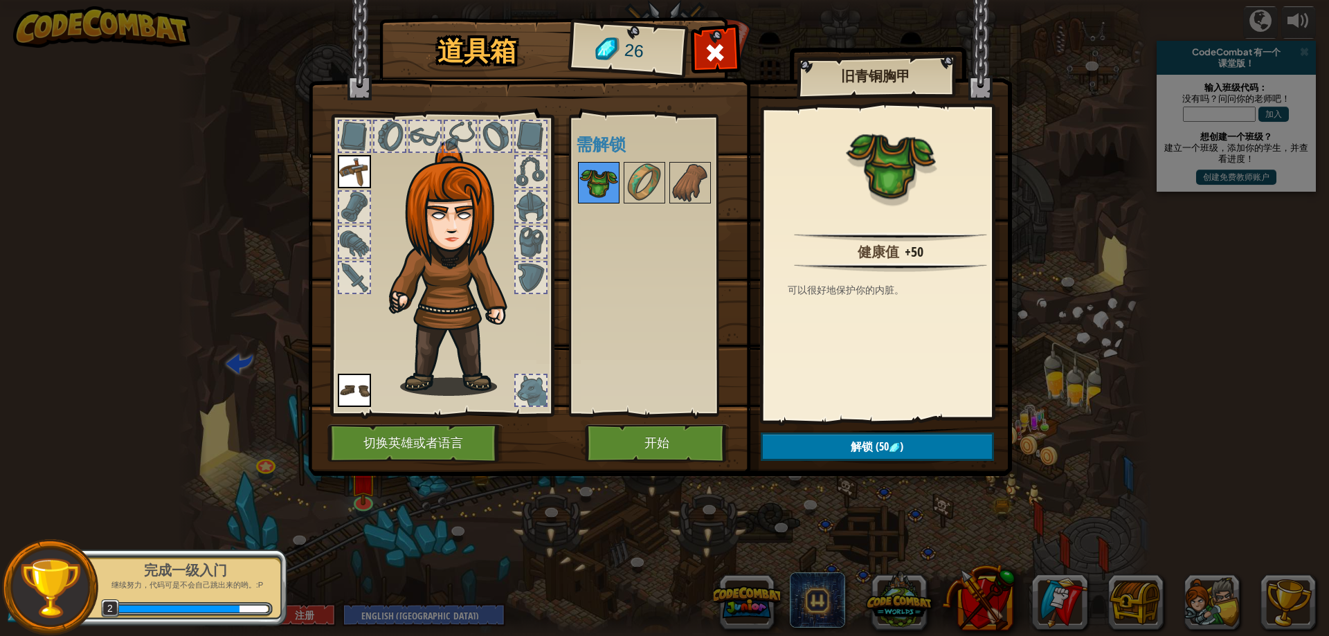
click at [600, 182] on img at bounding box center [598, 182] width 39 height 39
click at [647, 182] on img at bounding box center [644, 182] width 39 height 39
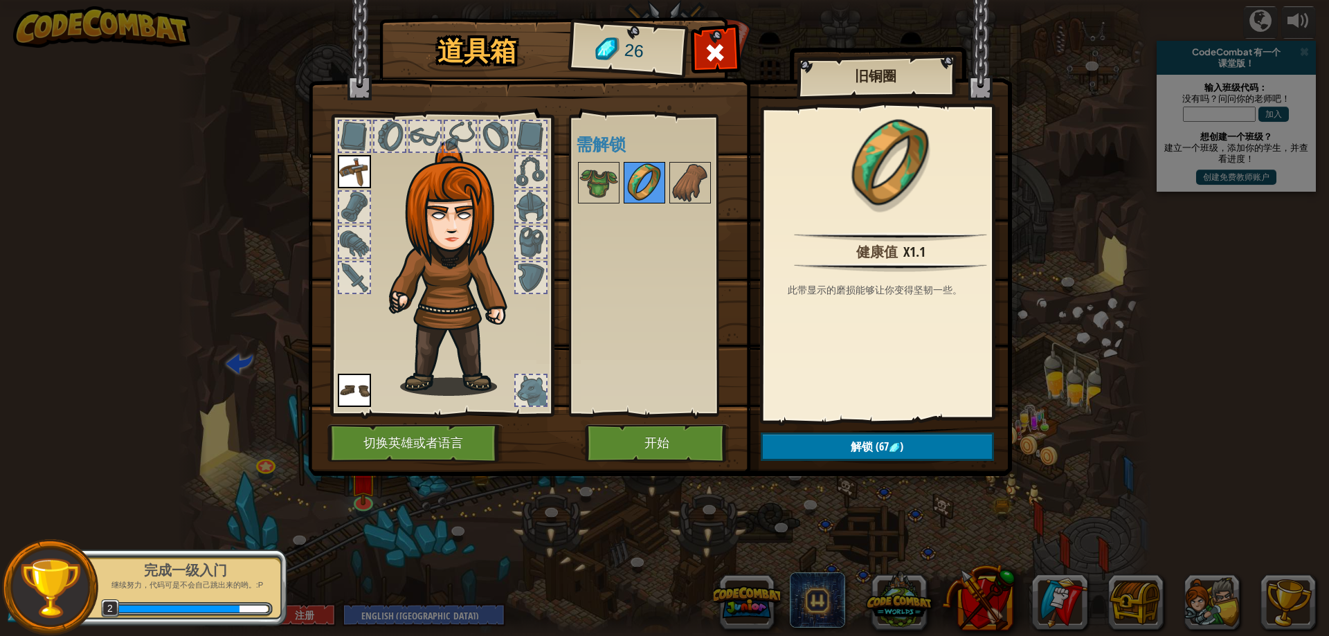
click at [647, 182] on img at bounding box center [644, 182] width 39 height 39
click at [709, 175] on img at bounding box center [690, 182] width 39 height 39
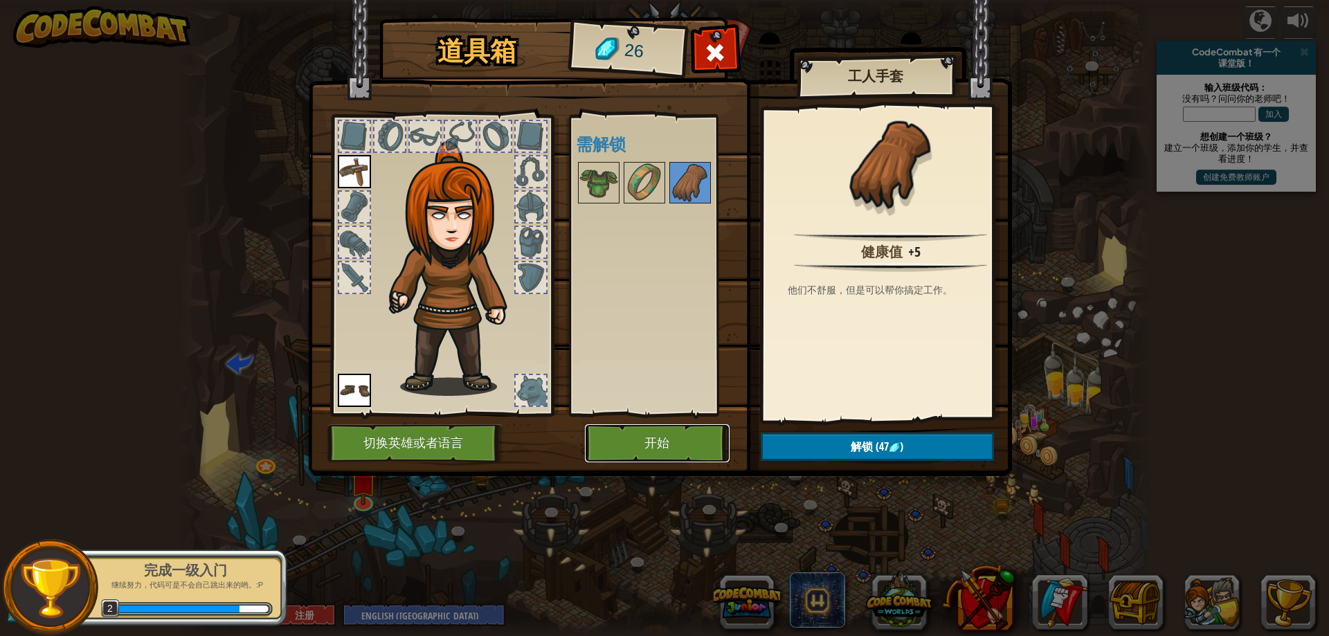
click at [682, 427] on button "开始" at bounding box center [657, 443] width 145 height 38
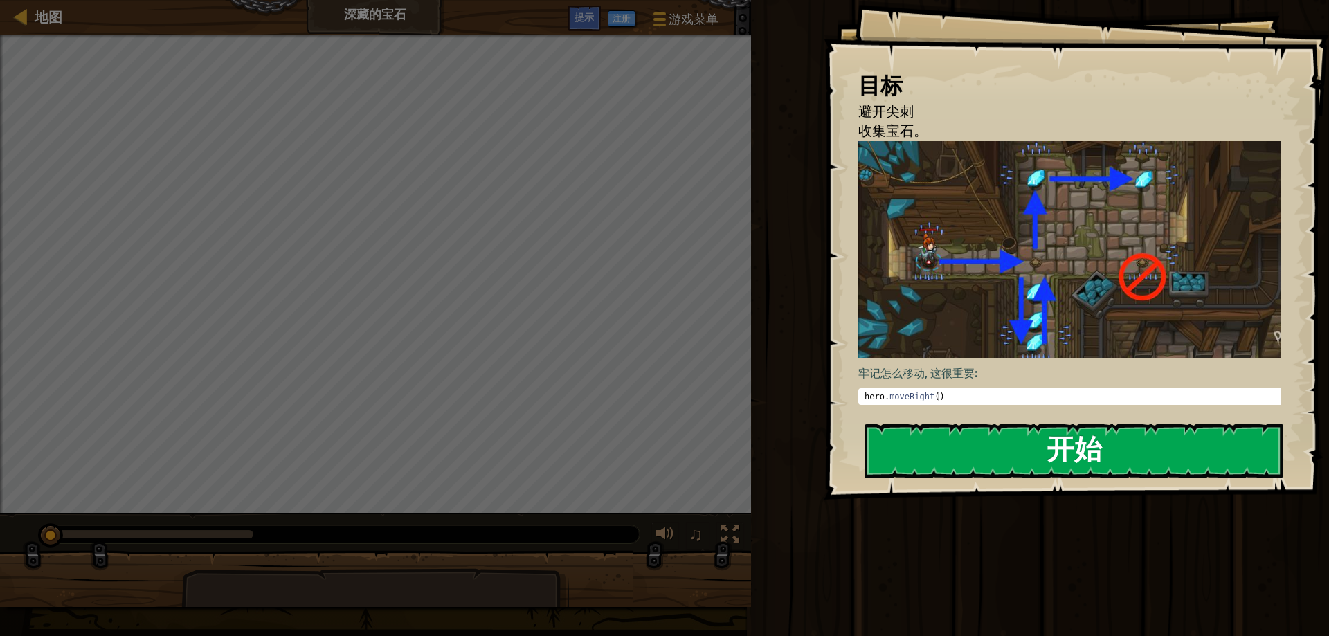
click at [1058, 453] on button "开始" at bounding box center [1074, 451] width 419 height 55
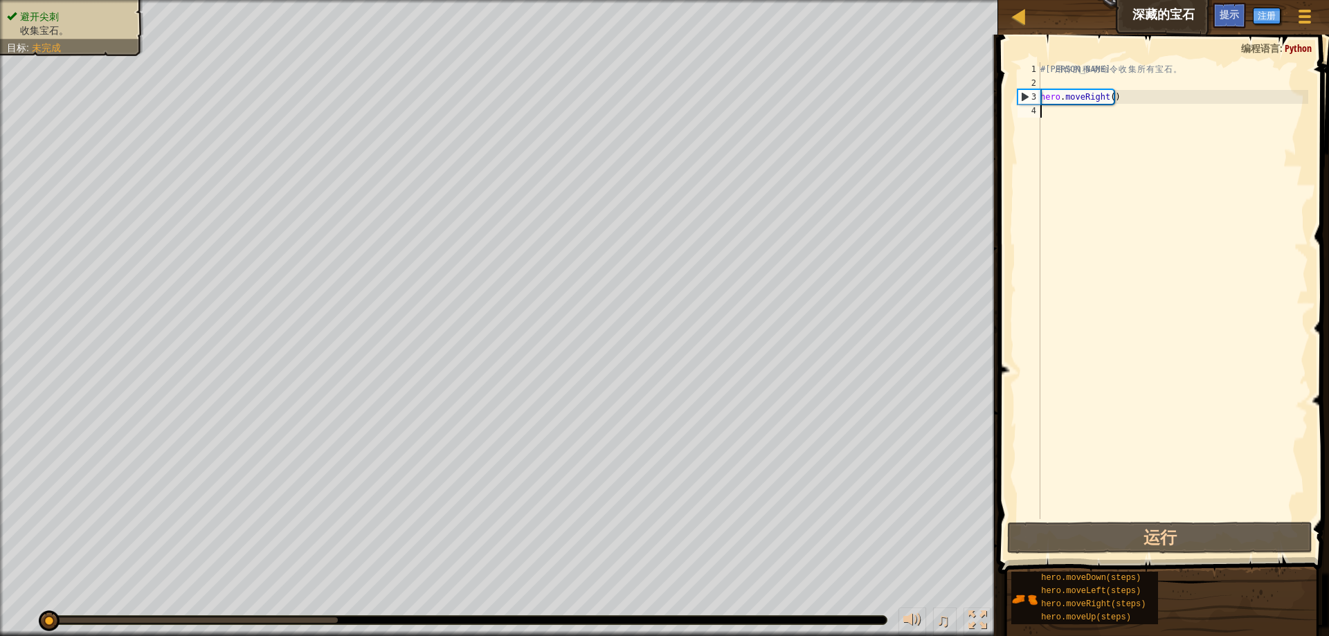
type textarea "he"
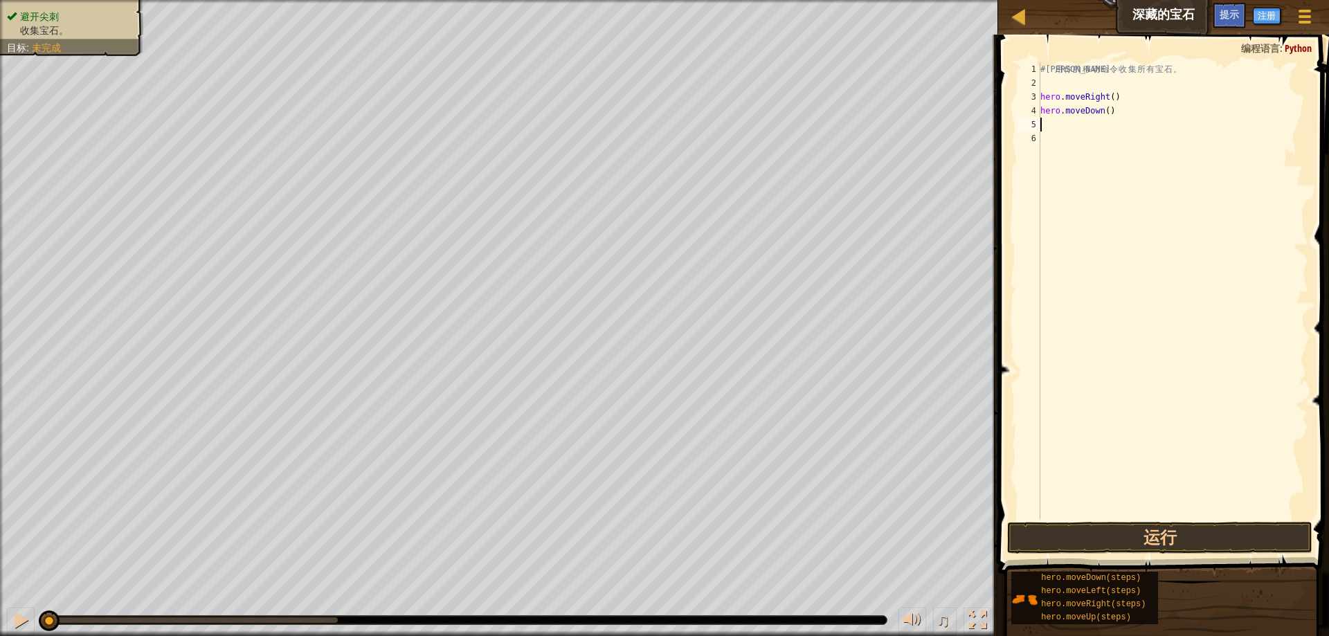
type textarea "he"
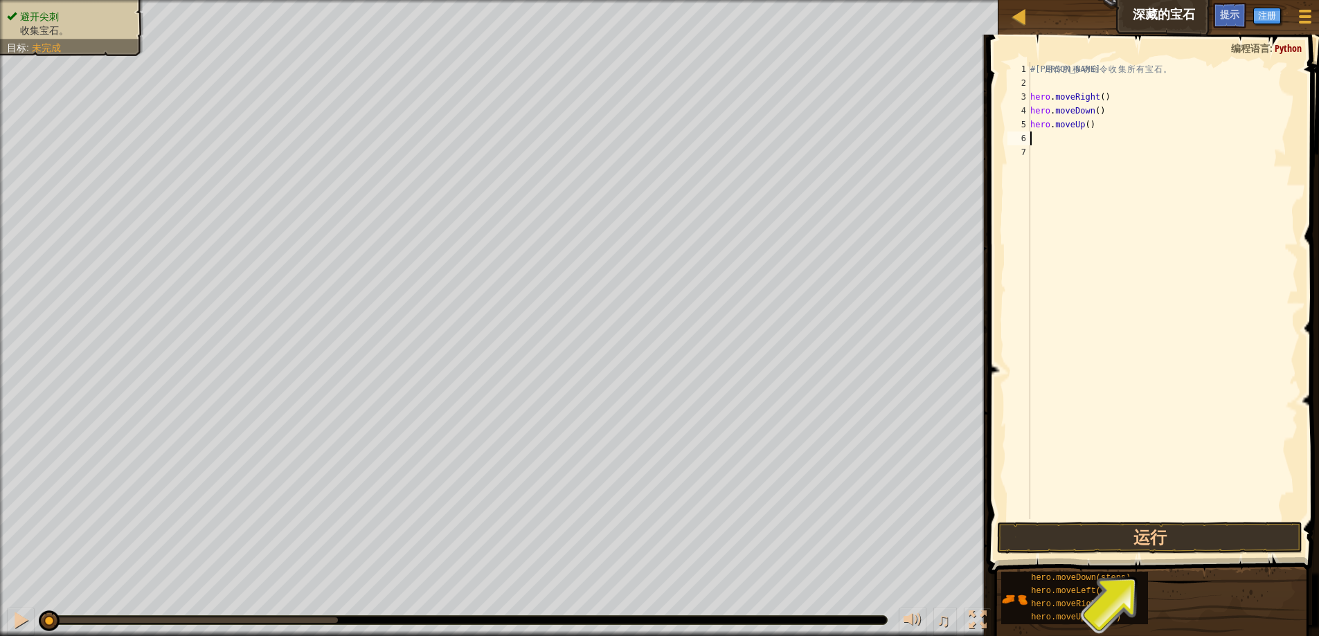
click at [1158, 519] on span at bounding box center [1155, 284] width 342 height 580
click at [1153, 538] on button "运行" at bounding box center [1149, 538] width 305 height 32
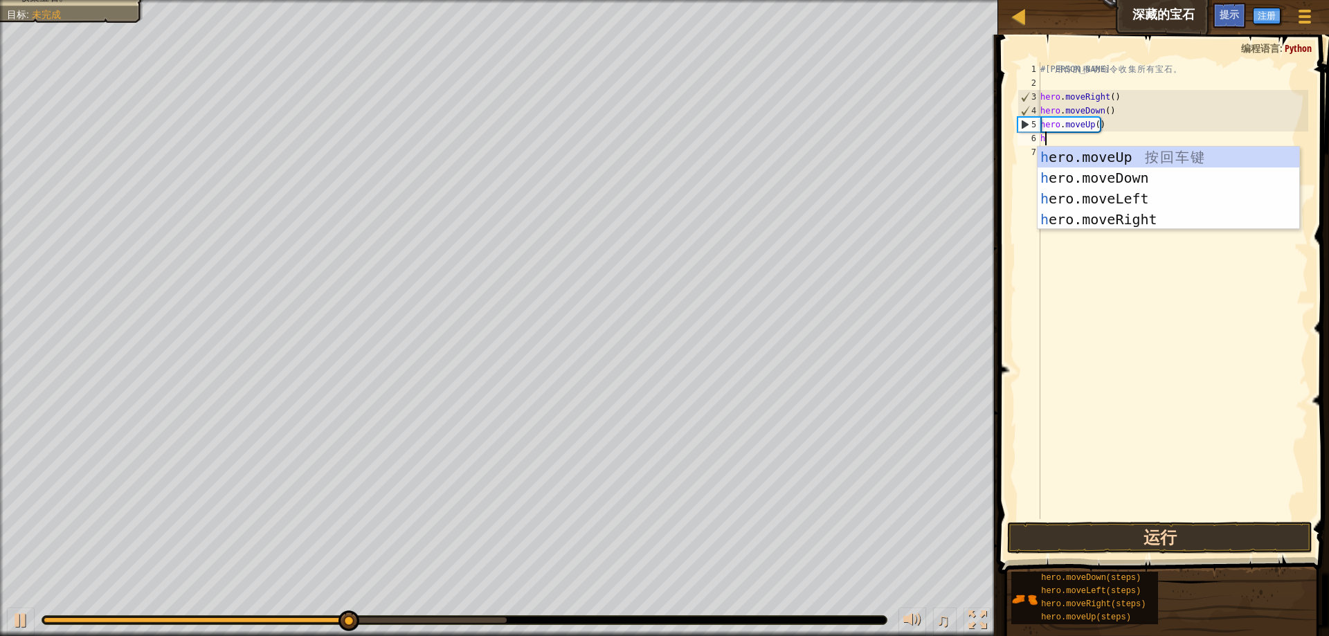
type textarea "he"
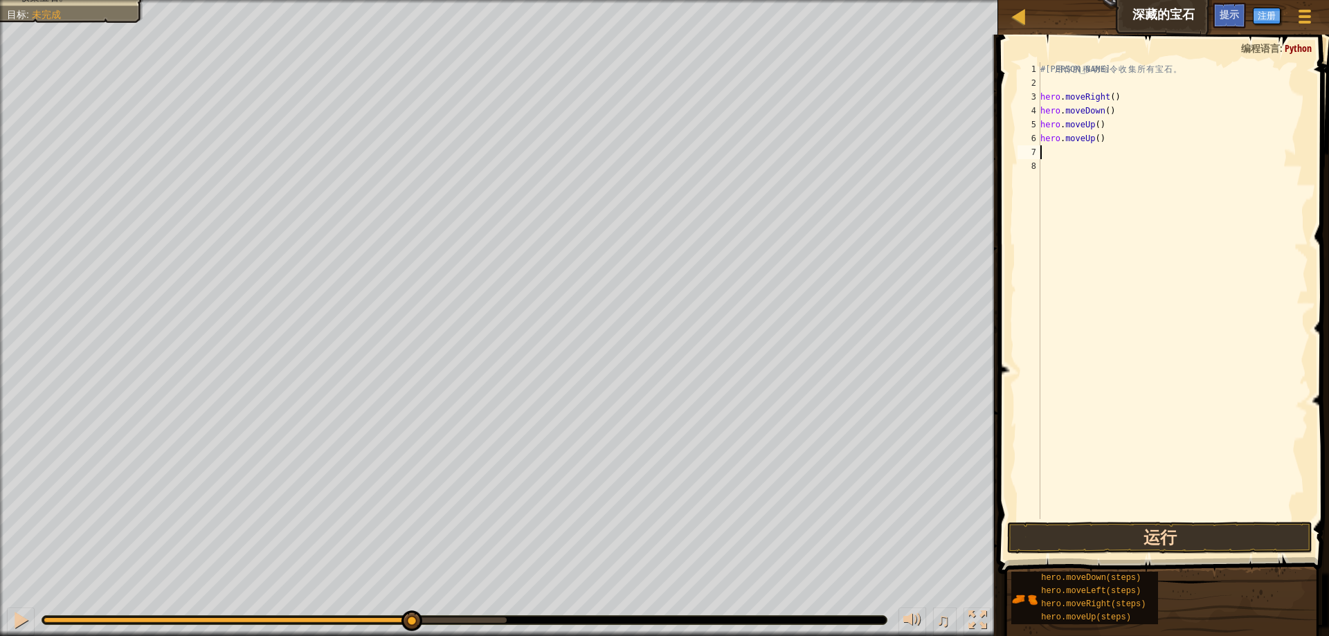
type textarea "he"
type textarea "h"
type textarea "he"
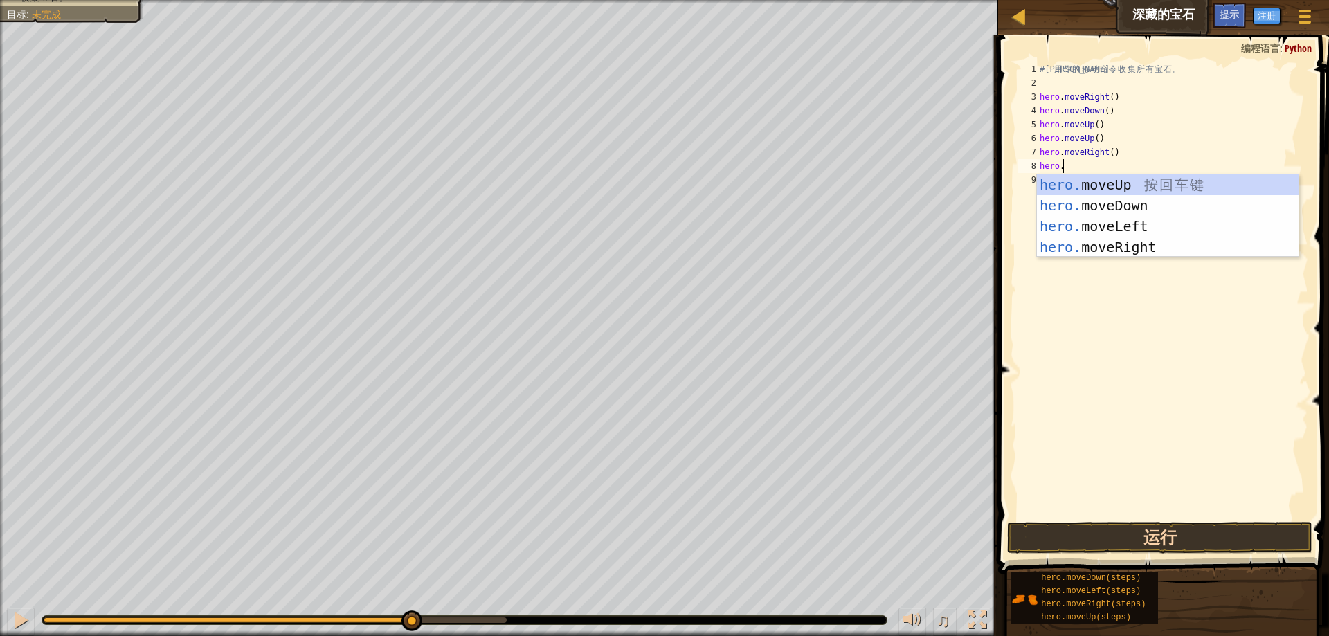
scroll to position [6, 1]
type textarea "[DOMAIN_NAME]"
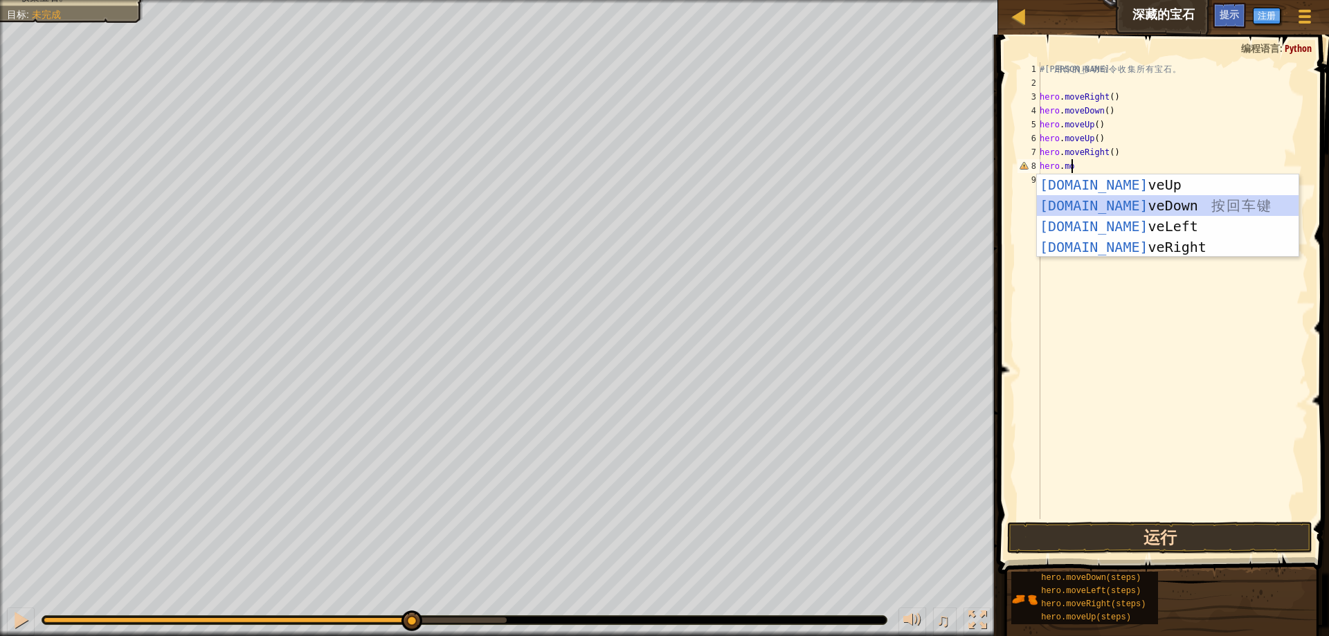
scroll to position [6, 0]
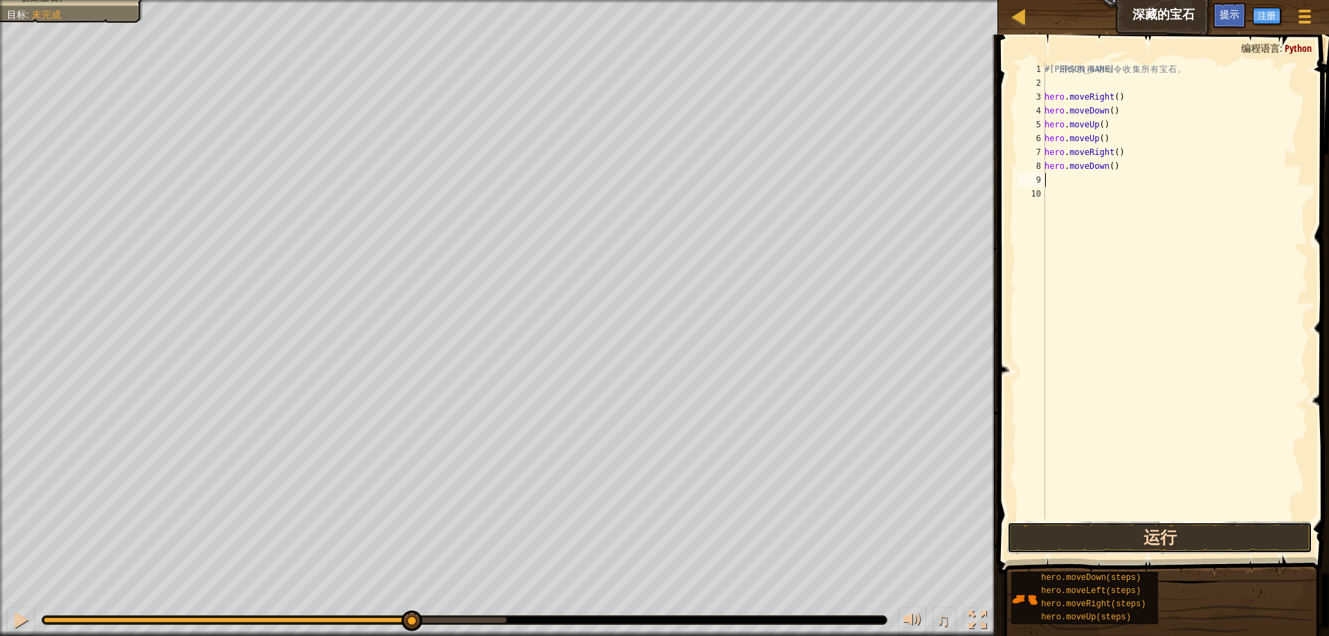
click at [1152, 543] on button "运行" at bounding box center [1159, 538] width 305 height 32
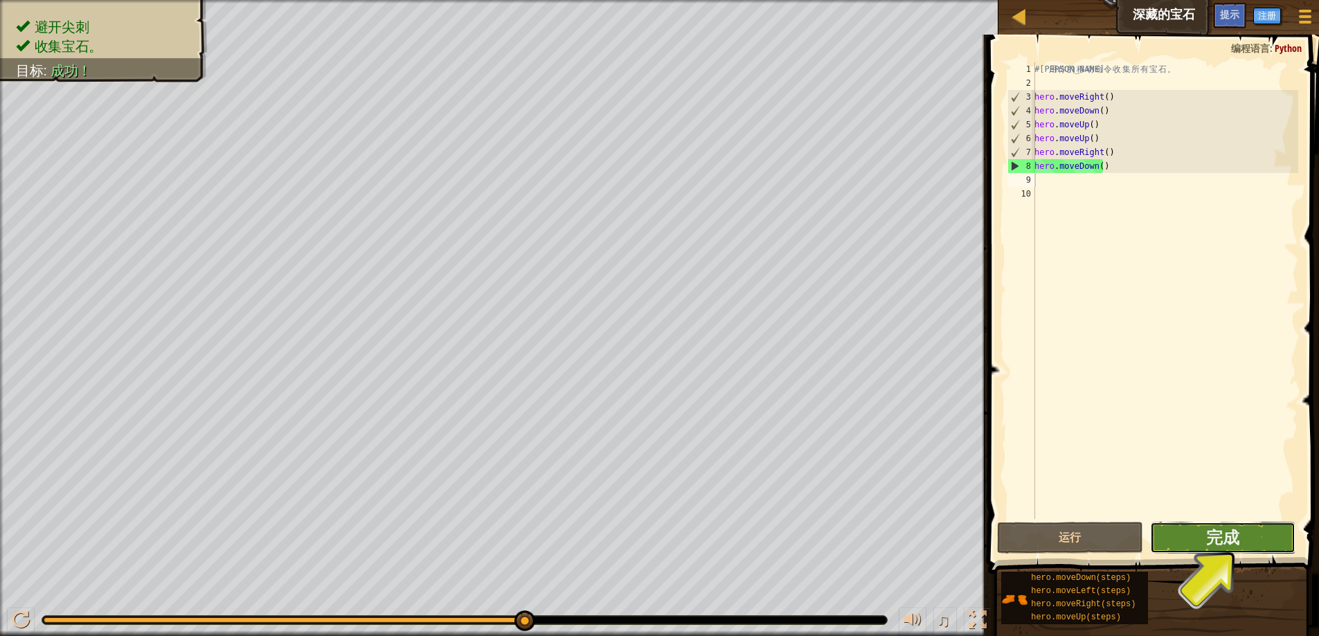
click at [1244, 539] on button "完成" at bounding box center [1222, 538] width 145 height 32
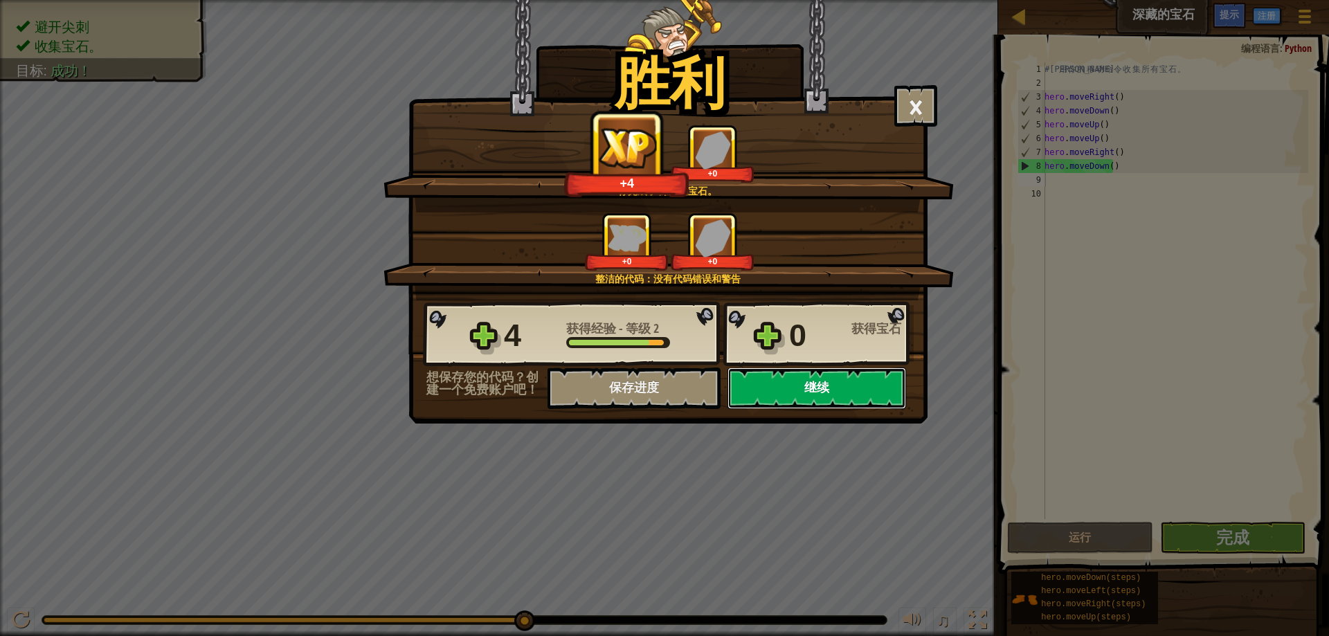
click at [813, 393] on button "继续" at bounding box center [817, 389] width 179 height 42
select select "zh-[PERSON_NAME]"
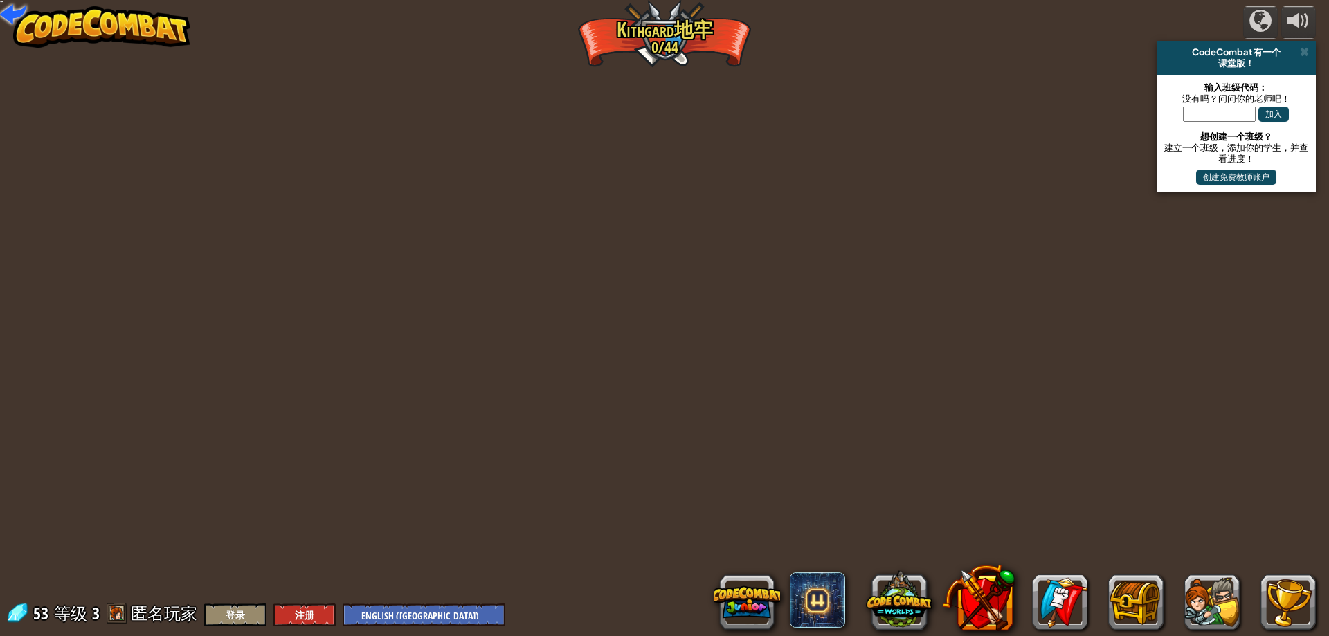
select select "zh-[PERSON_NAME]"
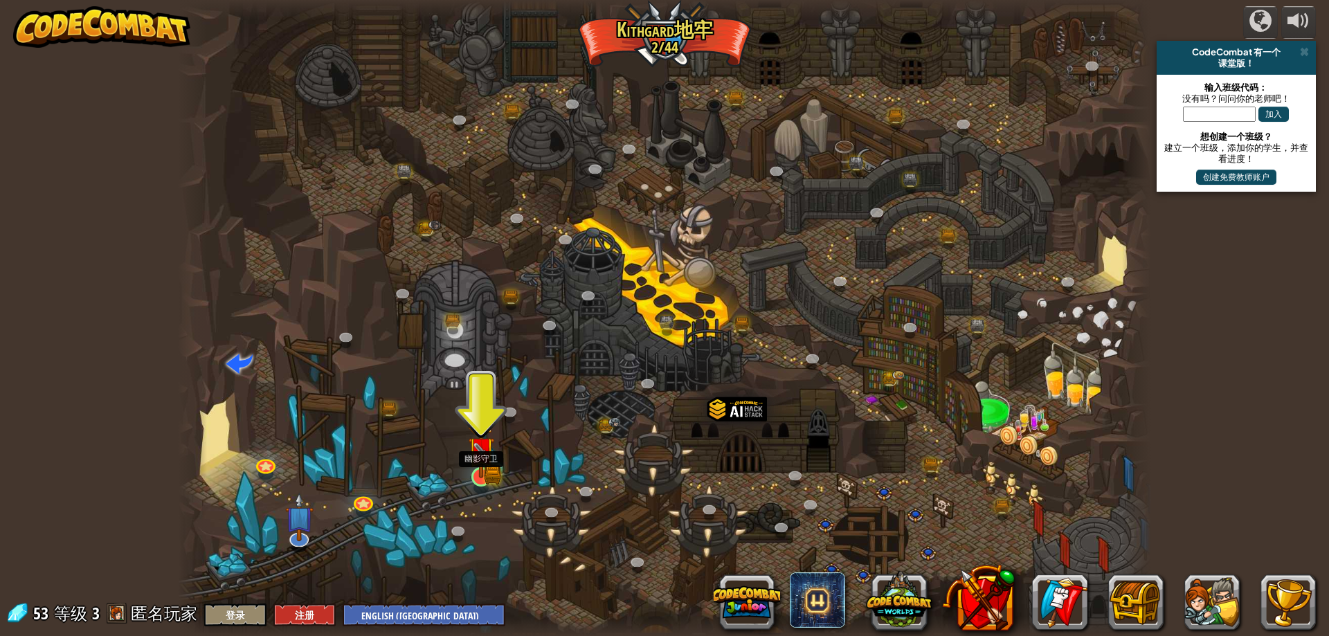
click at [482, 458] on img at bounding box center [481, 450] width 15 height 15
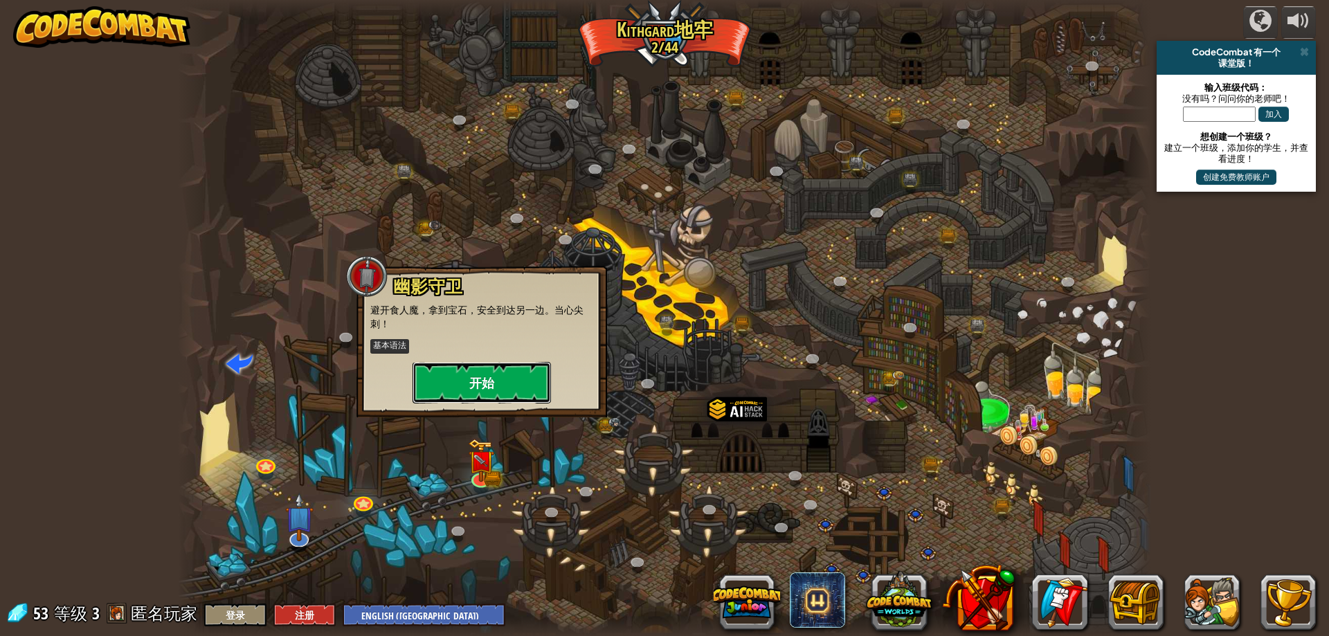
click at [488, 383] on button "开始" at bounding box center [482, 383] width 138 height 42
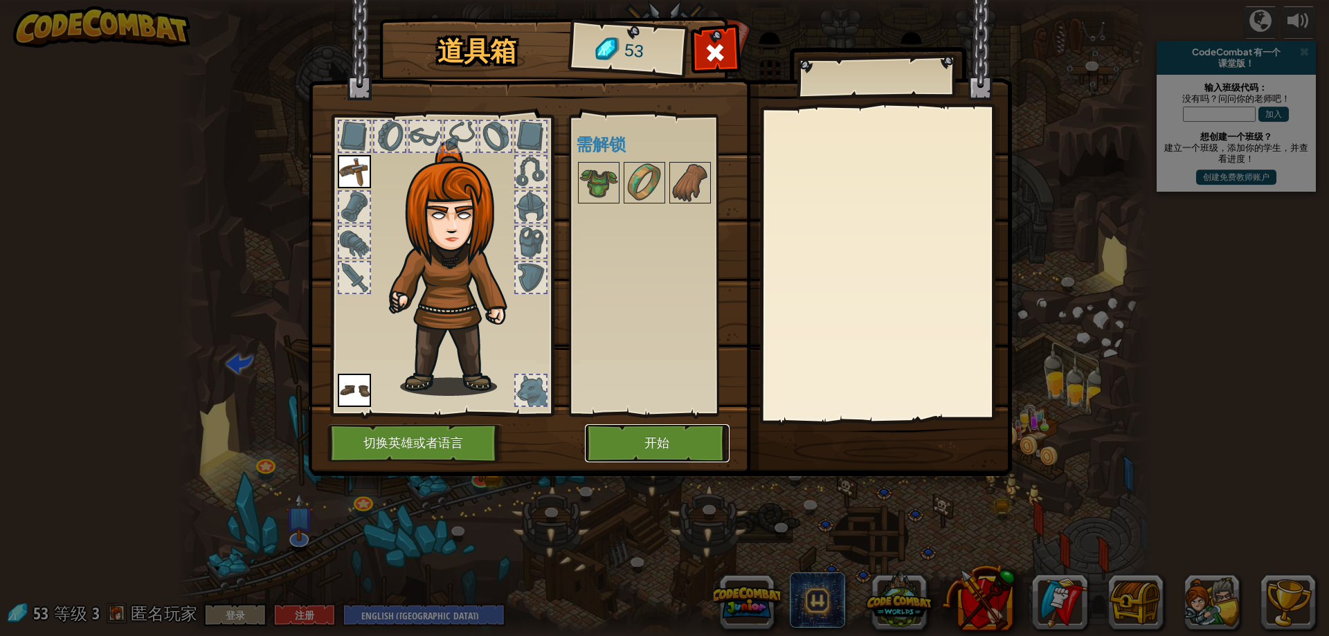
click at [655, 435] on button "开始" at bounding box center [657, 443] width 145 height 38
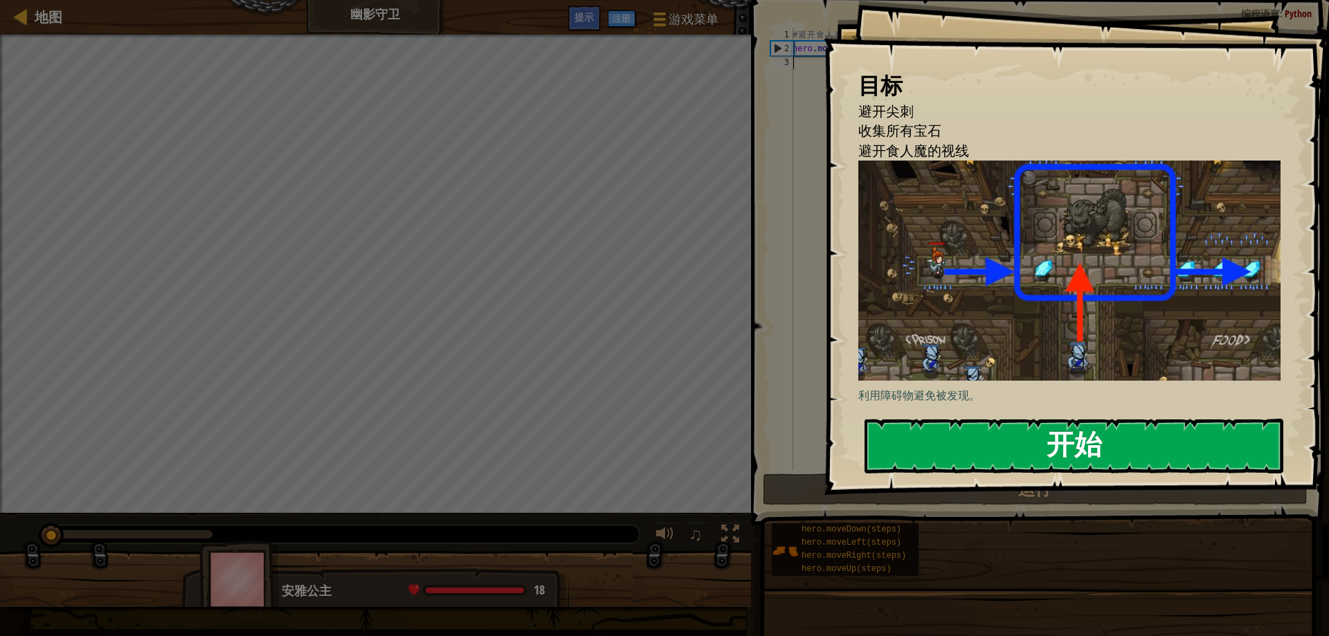
click at [1032, 446] on button "开始" at bounding box center [1074, 446] width 419 height 55
